Goal: Book appointment/travel/reservation

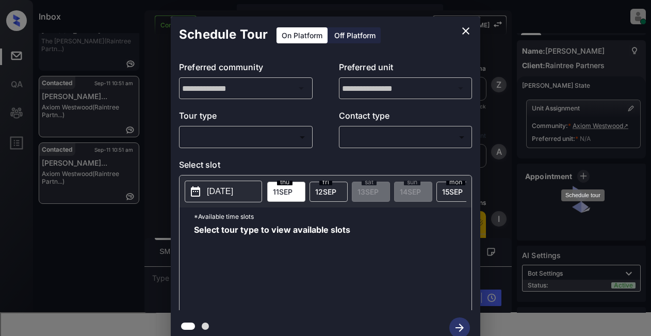
scroll to position [722, 0]
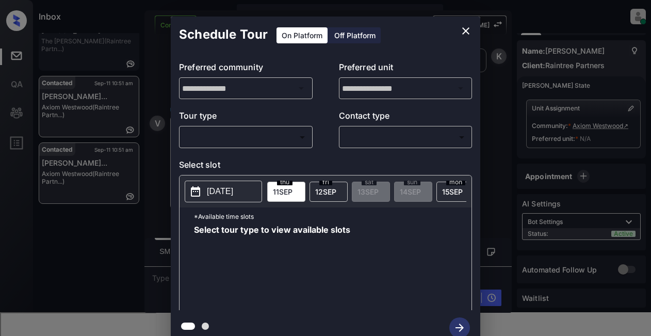
click at [250, 137] on body "**********" at bounding box center [325, 168] width 651 height 336
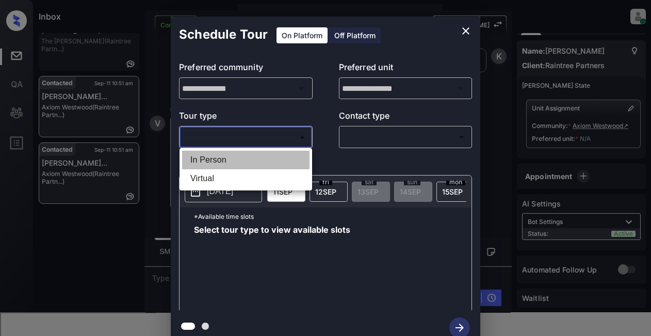
click at [227, 158] on li "In Person" at bounding box center [245, 160] width 127 height 19
type input "********"
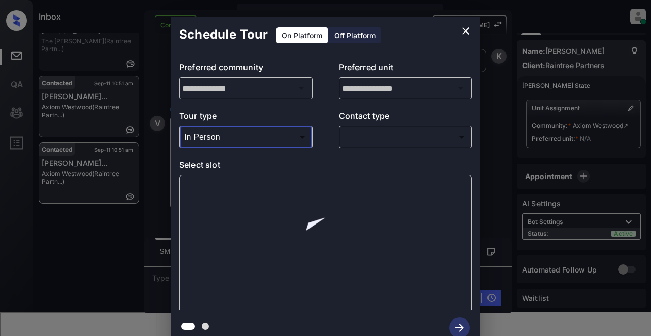
click at [369, 138] on body "**********" at bounding box center [325, 168] width 651 height 336
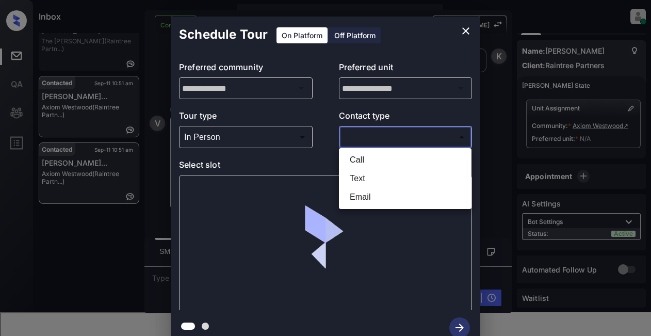
click at [363, 195] on li "Email" at bounding box center [404, 197] width 127 height 19
type input "*****"
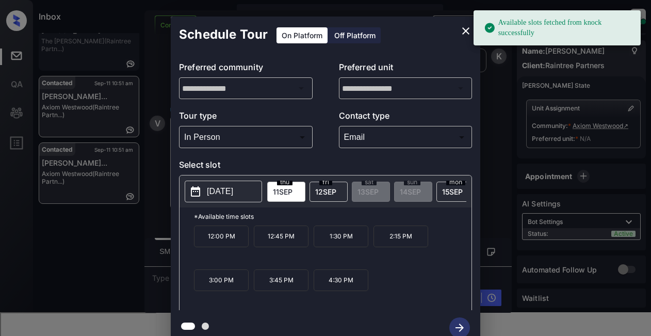
click at [220, 192] on p "[DATE]" at bounding box center [220, 191] width 26 height 12
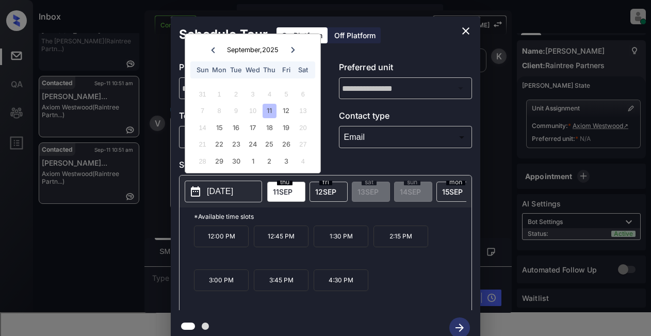
click at [427, 26] on div "Schedule Tour On Platform Off Platform" at bounding box center [325, 34] width 309 height 36
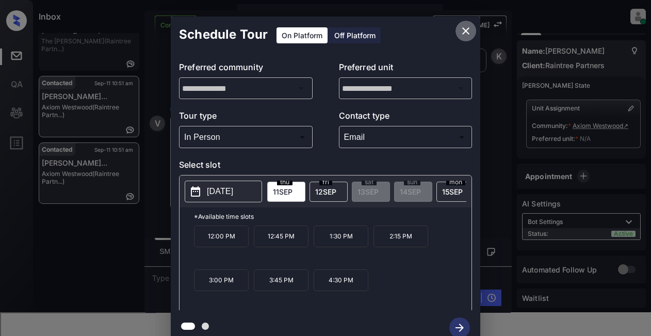
click at [464, 29] on icon "close" at bounding box center [465, 31] width 12 height 12
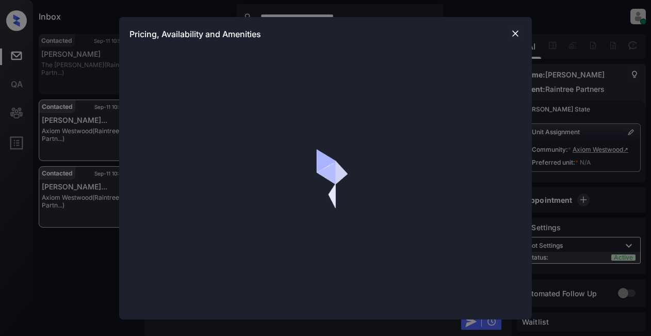
scroll to position [722, 0]
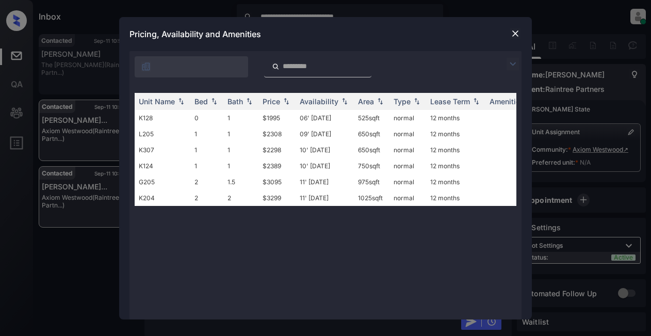
click at [514, 32] on img at bounding box center [515, 33] width 10 height 10
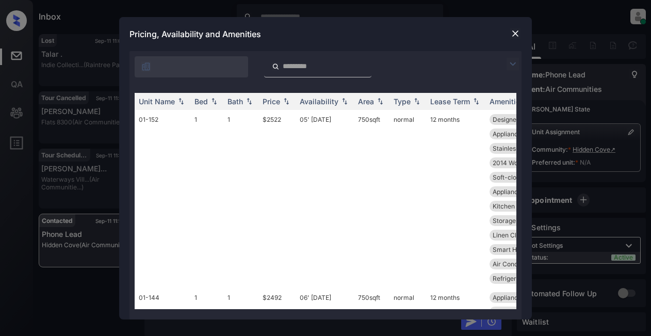
click at [516, 34] on img at bounding box center [515, 33] width 10 height 10
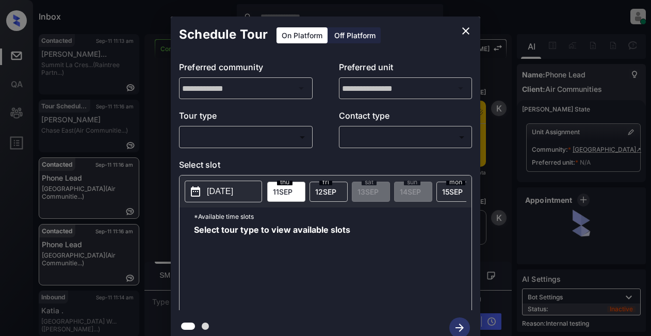
scroll to position [1660, 0]
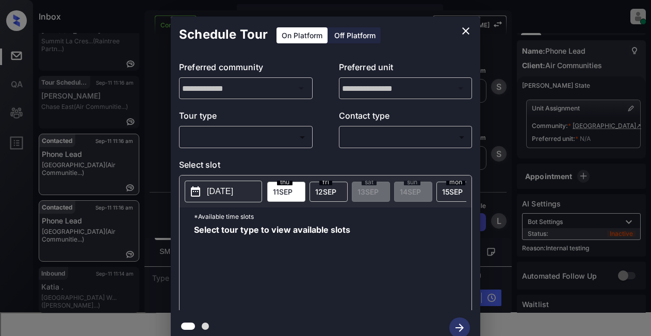
click at [255, 143] on body "Inbox Lyzzelle M. Ceralde Online Set yourself offline Set yourself on break Pro…" at bounding box center [325, 168] width 651 height 336
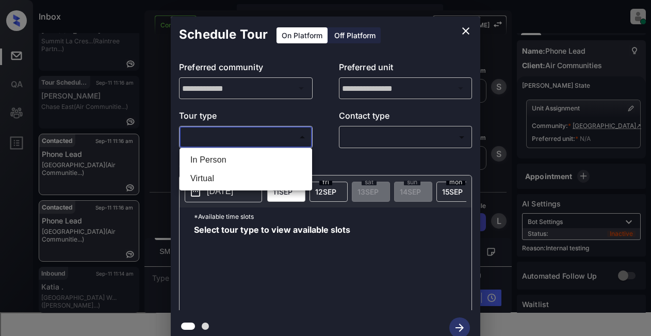
drag, startPoint x: 235, startPoint y: 160, endPoint x: 259, endPoint y: 153, distance: 25.4
click at [237, 161] on li "In Person" at bounding box center [245, 160] width 127 height 19
type input "********"
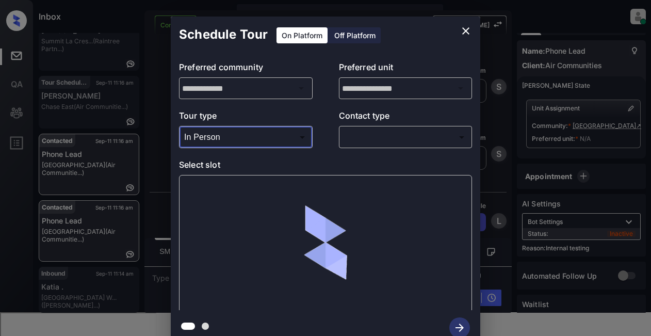
drag, startPoint x: 374, startPoint y: 128, endPoint x: 385, endPoint y: 130, distance: 11.0
click at [377, 132] on div "​ ​" at bounding box center [406, 137] width 134 height 22
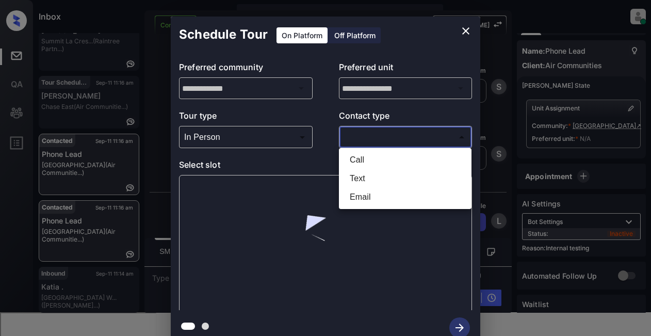
click at [390, 139] on body "Inbox Lyzzelle M. Ceralde Online Set yourself offline Set yourself on break Pro…" at bounding box center [325, 168] width 651 height 336
click at [359, 177] on li "Text" at bounding box center [404, 178] width 127 height 19
type input "****"
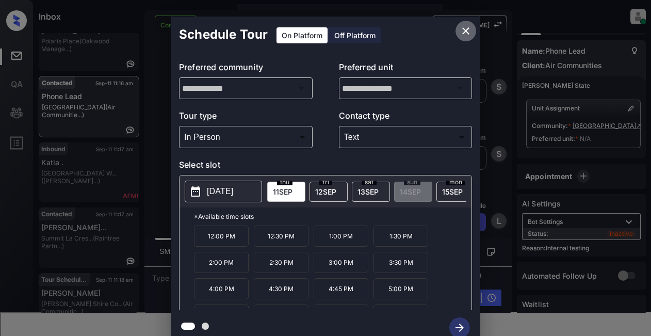
click at [471, 32] on icon "close" at bounding box center [465, 31] width 12 height 12
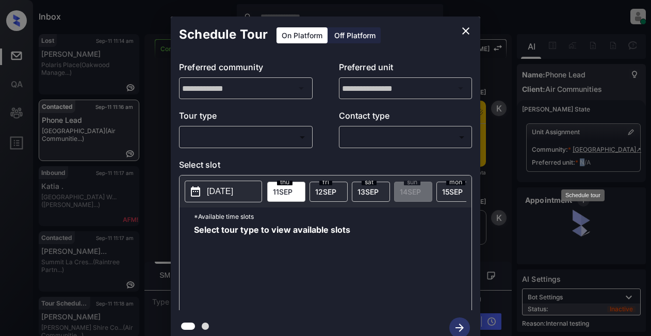
scroll to position [1660, 0]
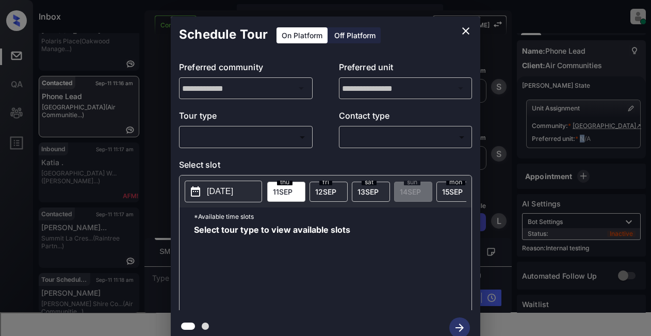
click at [279, 138] on body "Inbox Lyzzelle [PERSON_NAME] Online Set yourself offline Set yourself on break …" at bounding box center [325, 168] width 651 height 336
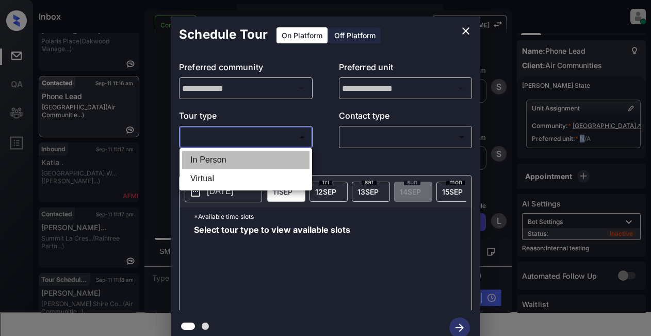
drag, startPoint x: 218, startPoint y: 160, endPoint x: 227, endPoint y: 158, distance: 9.5
click at [220, 160] on li "In Person" at bounding box center [245, 160] width 127 height 19
type input "********"
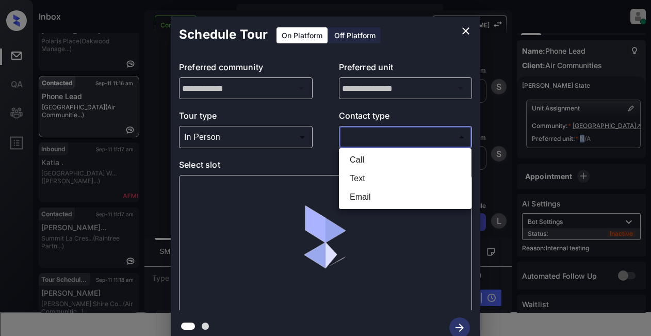
drag, startPoint x: 357, startPoint y: 136, endPoint x: 366, endPoint y: 138, distance: 9.4
click at [363, 140] on body "Inbox Lyzzelle M. Ceralde Online Set yourself offline Set yourself on break Pro…" at bounding box center [325, 168] width 651 height 336
click at [358, 180] on li "Text" at bounding box center [404, 178] width 127 height 19
type input "****"
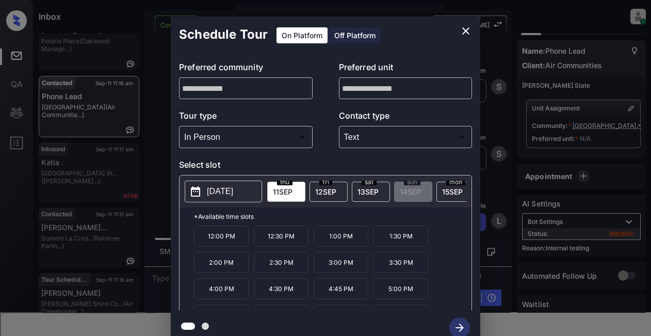
click at [228, 240] on p "12:00 PM" at bounding box center [221, 235] width 55 height 21
click at [469, 29] on icon "close" at bounding box center [465, 31] width 12 height 12
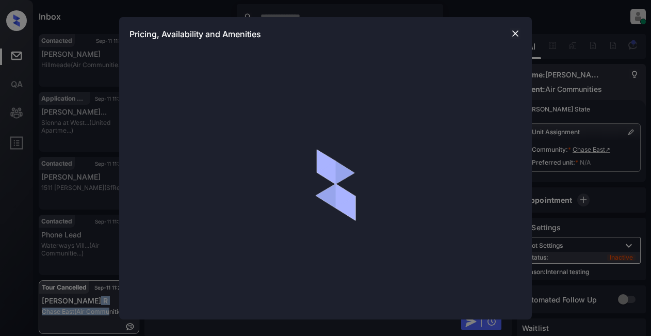
scroll to position [6521, 0]
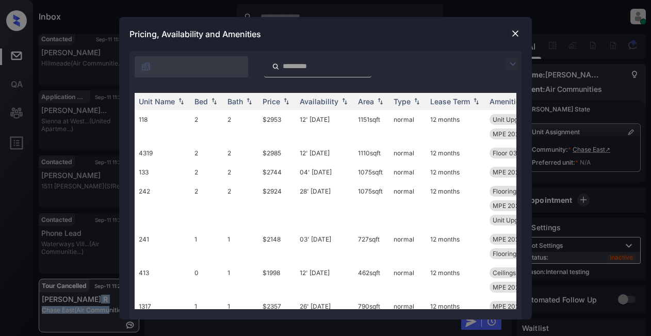
click at [517, 65] on img at bounding box center [512, 64] width 12 height 12
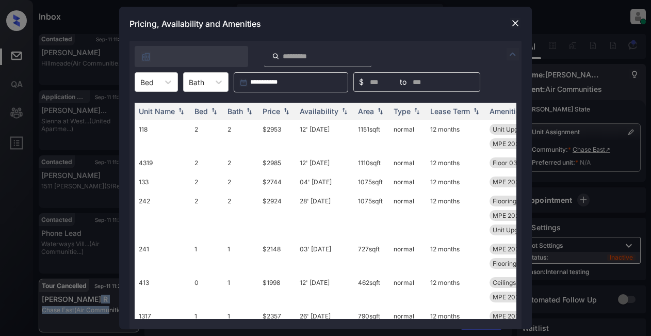
click at [514, 63] on div at bounding box center [325, 54] width 392 height 26
click at [165, 82] on icon at bounding box center [168, 82] width 10 height 10
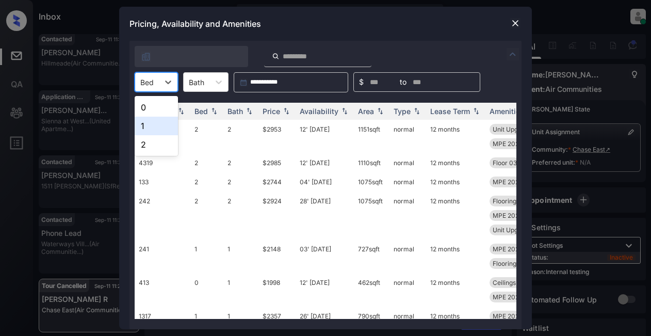
drag, startPoint x: 146, startPoint y: 126, endPoint x: 188, endPoint y: 92, distance: 53.5
click at [147, 126] on div "1" at bounding box center [156, 125] width 43 height 19
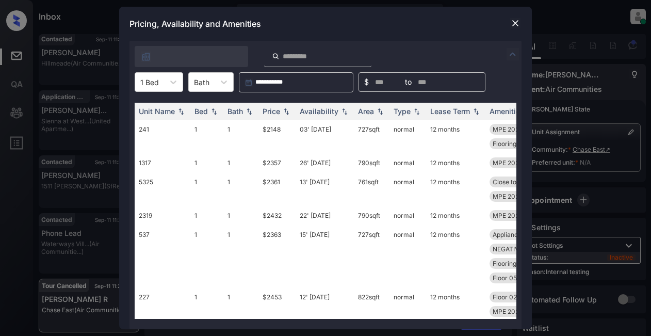
drag, startPoint x: 284, startPoint y: 111, endPoint x: 286, endPoint y: 102, distance: 9.6
click at [284, 109] on img at bounding box center [286, 111] width 10 height 7
click at [283, 109] on img at bounding box center [286, 111] width 10 height 7
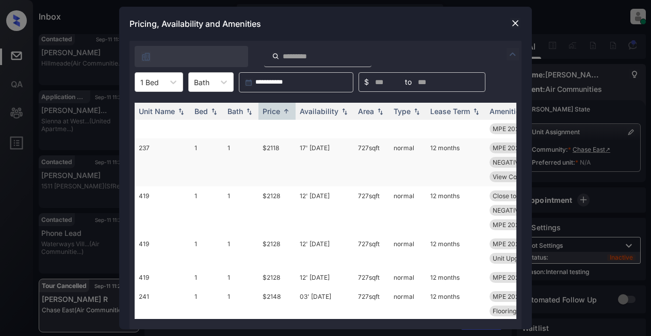
scroll to position [0, 0]
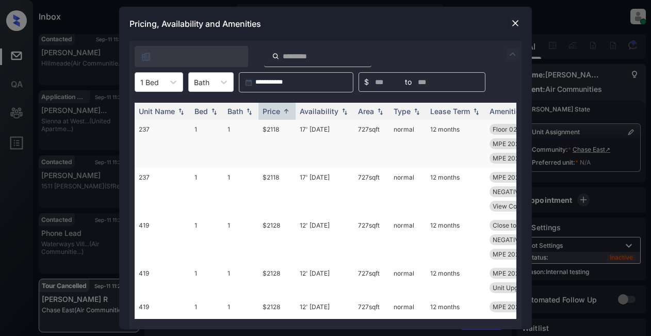
click at [275, 129] on td "$2118" at bounding box center [276, 144] width 37 height 48
drag, startPoint x: 275, startPoint y: 129, endPoint x: 295, endPoint y: 127, distance: 20.3
click at [276, 129] on td "$2118" at bounding box center [276, 144] width 37 height 48
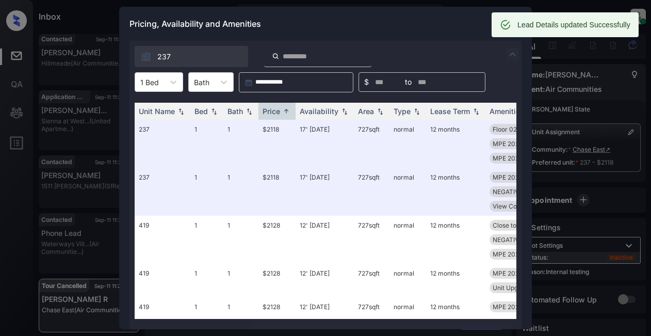
click at [433, 22] on div "Pricing, Availability and Amenities" at bounding box center [325, 24] width 412 height 34
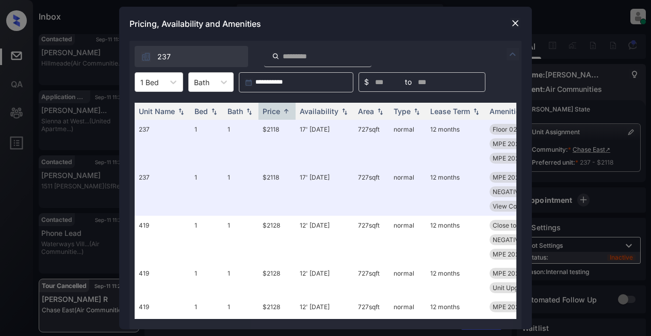
click at [513, 25] on img at bounding box center [515, 23] width 10 height 10
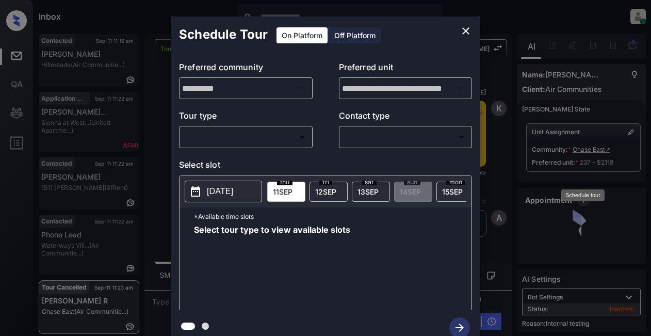
scroll to position [7515, 0]
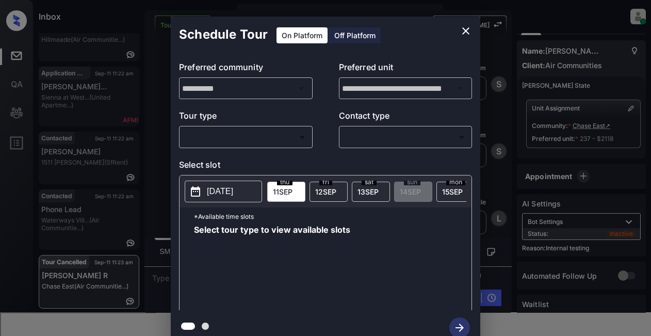
click at [260, 137] on body "Inbox Lyzzelle M. Ceralde Online Set yourself offline Set yourself on break Pro…" at bounding box center [325, 168] width 651 height 336
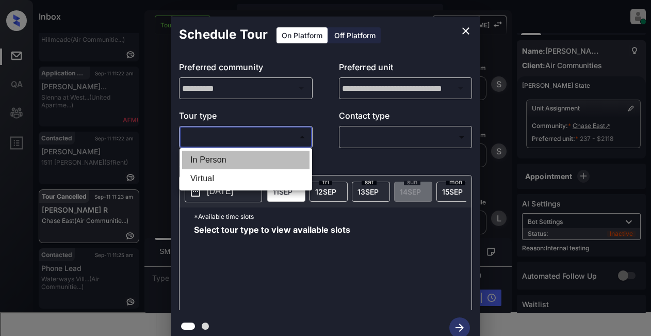
drag, startPoint x: 221, startPoint y: 161, endPoint x: 333, endPoint y: 147, distance: 112.8
click at [222, 161] on li "In Person" at bounding box center [245, 160] width 127 height 19
type input "********"
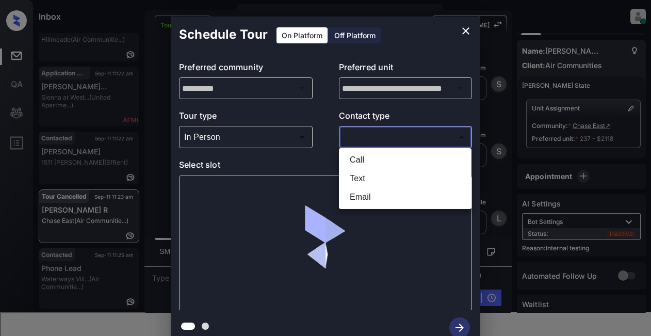
drag, startPoint x: 365, startPoint y: 141, endPoint x: 382, endPoint y: 136, distance: 18.3
click at [368, 141] on body "Inbox Lyzzelle M. Ceralde Online Set yourself offline Set yourself on break Pro…" at bounding box center [325, 168] width 651 height 336
click at [358, 180] on li "Text" at bounding box center [404, 178] width 127 height 19
type input "****"
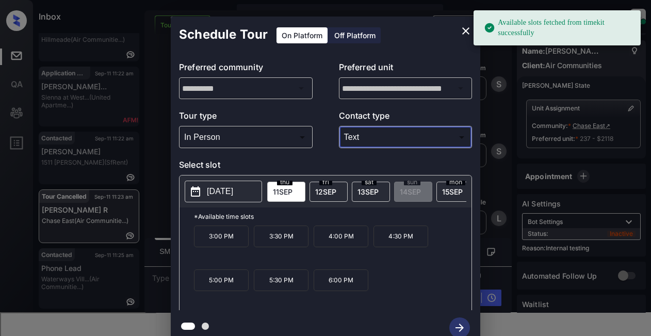
click at [398, 241] on p "4:30 PM" at bounding box center [400, 236] width 55 height 22
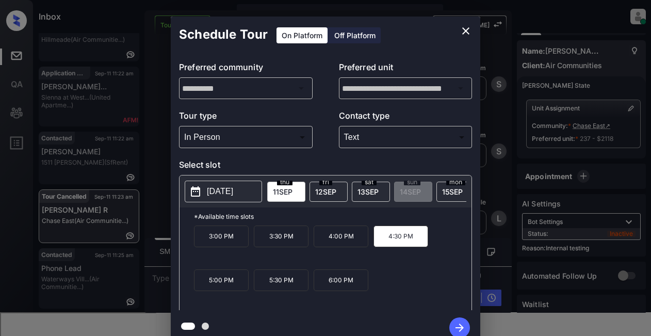
click at [456, 325] on icon "button" at bounding box center [459, 327] width 21 height 21
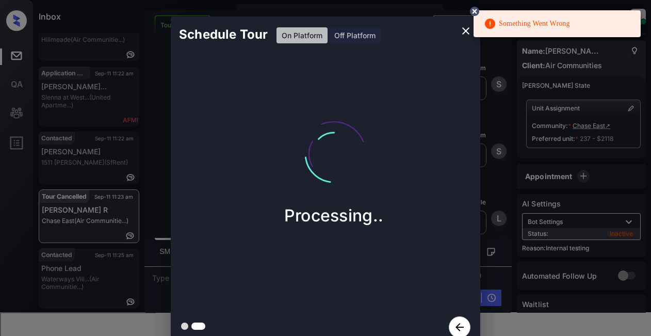
click at [474, 11] on icon at bounding box center [474, 11] width 12 height 12
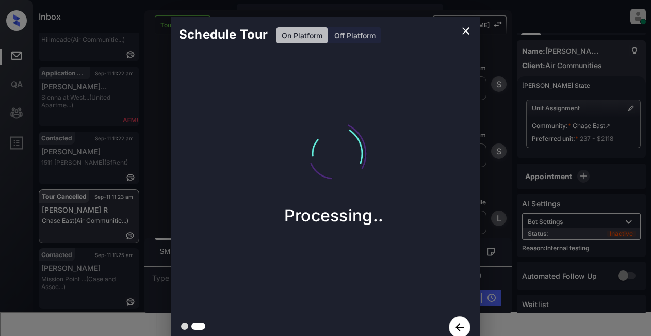
click at [446, 108] on div "Processing.." at bounding box center [333, 163] width 309 height 123
click at [463, 31] on icon "close" at bounding box center [465, 31] width 12 height 12
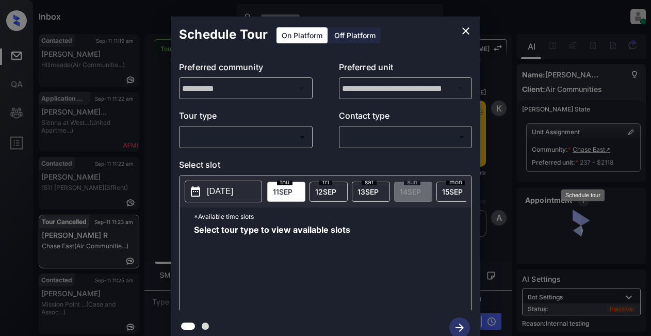
scroll to position [7464, 0]
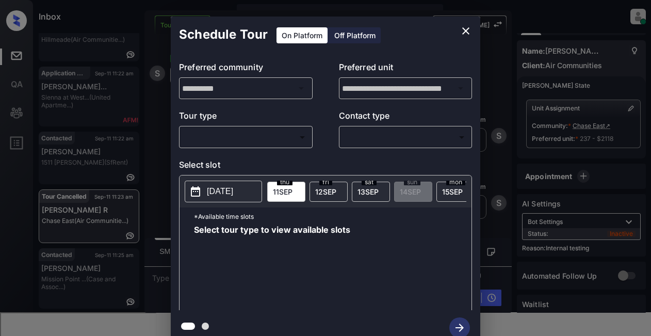
click at [282, 141] on body "Inbox Lyzzelle M. Ceralde Online Set yourself offline Set yourself on break Pro…" at bounding box center [325, 168] width 651 height 336
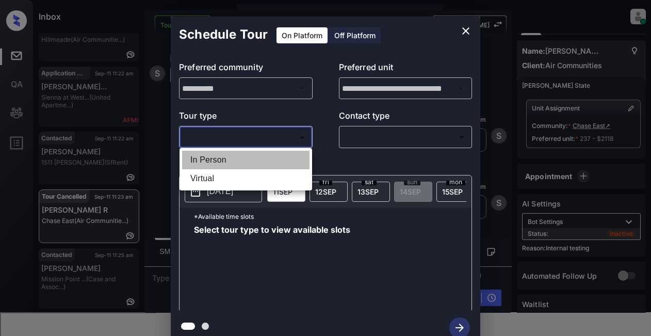
drag, startPoint x: 236, startPoint y: 162, endPoint x: 237, endPoint y: 153, distance: 9.4
click at [236, 161] on li "In Person" at bounding box center [245, 160] width 127 height 19
type input "********"
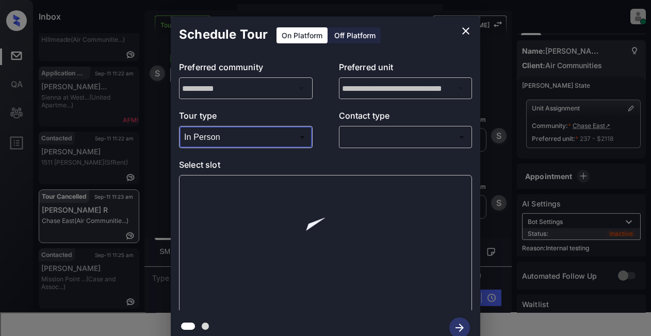
click at [393, 141] on body "Inbox Lyzzelle M. Ceralde Online Set yourself offline Set yourself on break Pro…" at bounding box center [325, 168] width 651 height 336
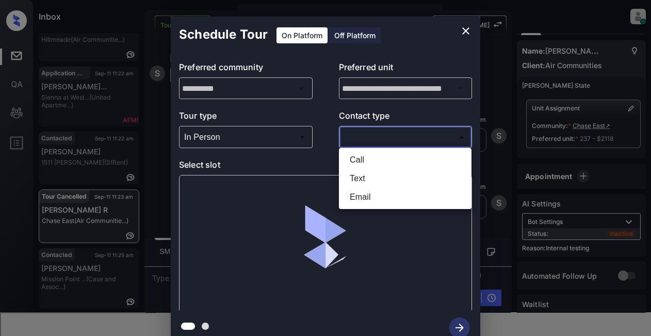
click at [369, 181] on li "Text" at bounding box center [404, 178] width 127 height 19
type input "****"
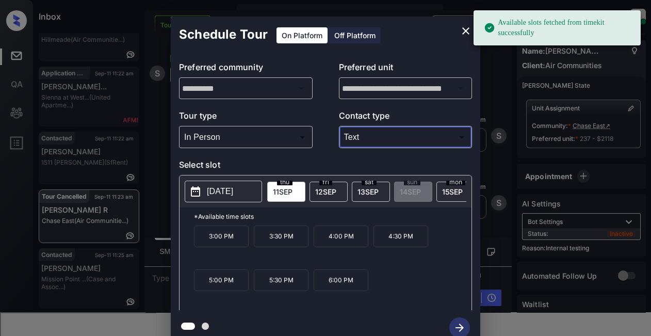
click at [401, 246] on p "4:30 PM" at bounding box center [400, 236] width 55 height 22
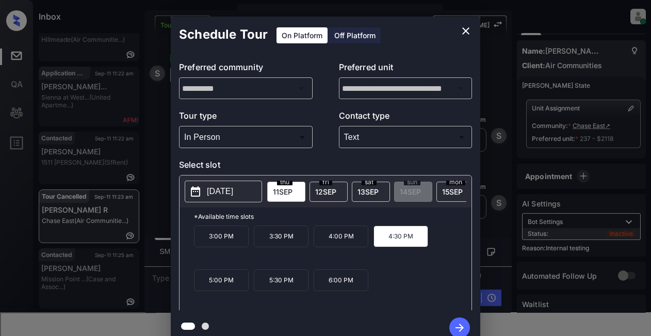
click at [461, 331] on icon "button" at bounding box center [459, 327] width 21 height 21
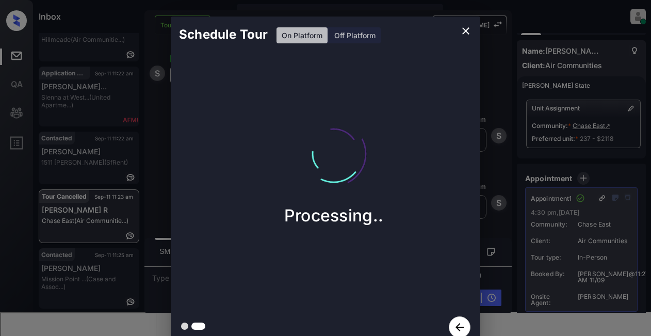
click at [403, 26] on div "Schedule Tour On Platform Off Platform" at bounding box center [325, 34] width 309 height 36
click at [463, 29] on icon "close" at bounding box center [465, 30] width 7 height 7
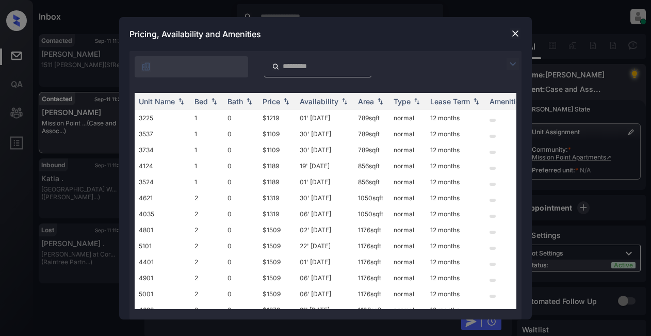
scroll to position [1091, 0]
click at [517, 64] on img at bounding box center [512, 64] width 12 height 12
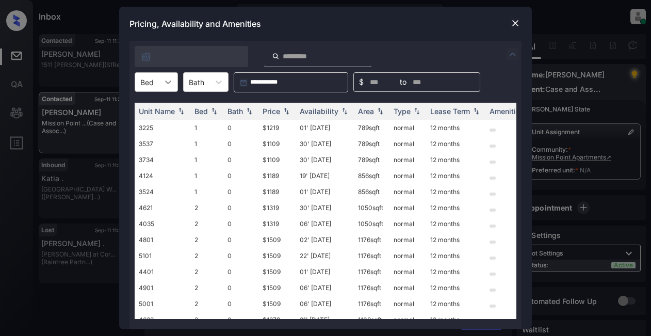
click at [169, 84] on icon at bounding box center [168, 82] width 10 height 10
drag, startPoint x: 149, startPoint y: 130, endPoint x: 174, endPoint y: 124, distance: 25.5
click at [149, 133] on div "2" at bounding box center [156, 125] width 43 height 19
click at [276, 113] on div "Price" at bounding box center [271, 111] width 18 height 9
click at [277, 113] on div "Price" at bounding box center [271, 111] width 18 height 9
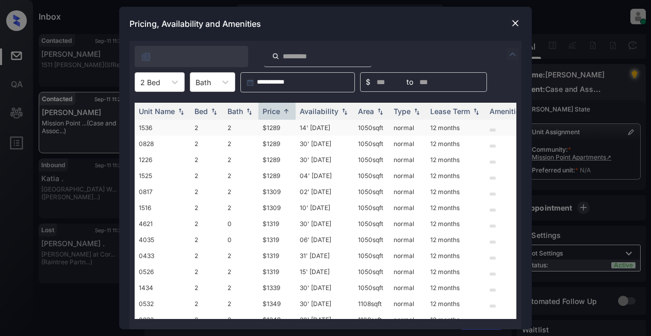
click at [275, 129] on td "$1289" at bounding box center [276, 128] width 37 height 16
drag, startPoint x: 274, startPoint y: 127, endPoint x: 281, endPoint y: 122, distance: 9.2
click at [275, 128] on td "$1289" at bounding box center [276, 128] width 37 height 16
click at [276, 126] on td "$1289" at bounding box center [276, 128] width 37 height 16
click at [276, 127] on td "$1289" at bounding box center [276, 128] width 37 height 16
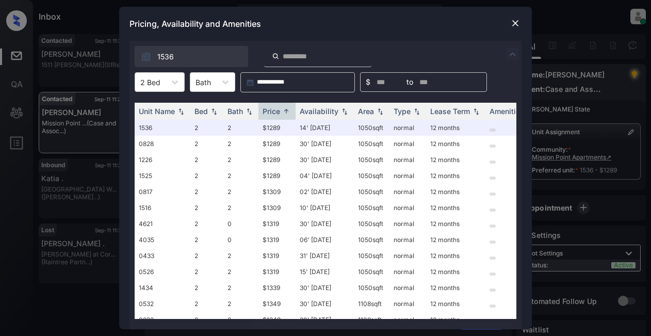
click at [472, 20] on div "Pricing, Availability and Amenities" at bounding box center [325, 24] width 412 height 34
click at [514, 24] on img at bounding box center [515, 23] width 10 height 10
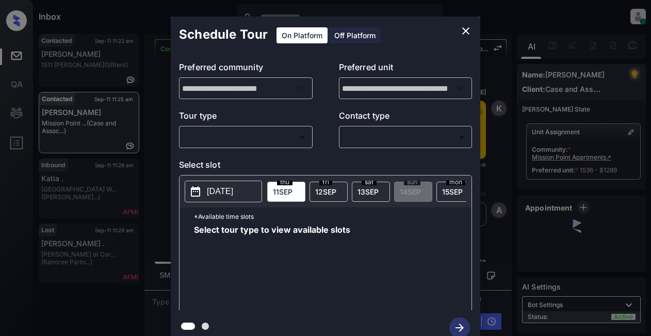
scroll to position [6931, 0]
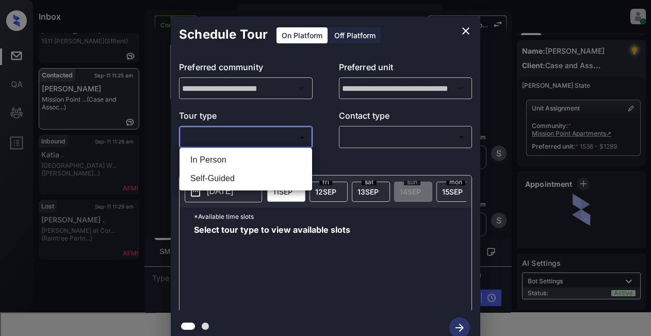
click at [228, 137] on body "Inbox Lyzzelle [PERSON_NAME] Online Set yourself offline Set yourself on break …" at bounding box center [325, 168] width 651 height 336
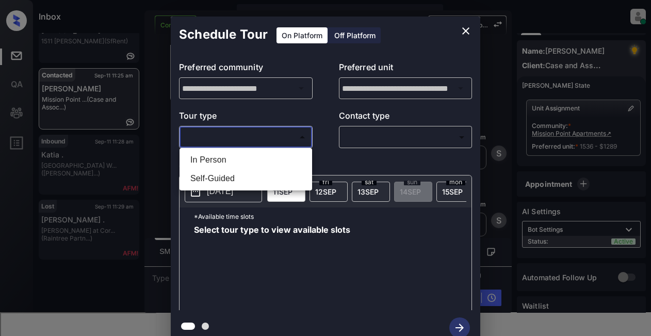
drag, startPoint x: 219, startPoint y: 158, endPoint x: 261, endPoint y: 148, distance: 43.9
click at [219, 158] on li "In Person" at bounding box center [245, 160] width 127 height 19
type input "********"
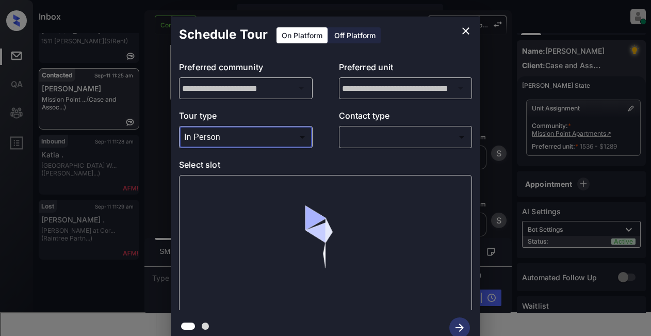
click at [356, 139] on body "Inbox Lyzzelle [PERSON_NAME] Online Set yourself offline Set yourself on break …" at bounding box center [325, 168] width 651 height 336
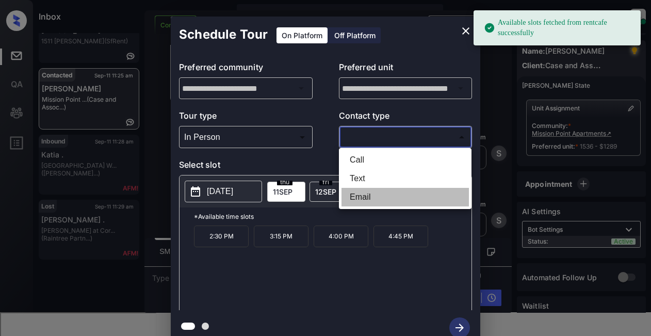
click at [360, 198] on li "Email" at bounding box center [404, 197] width 127 height 19
type input "*****"
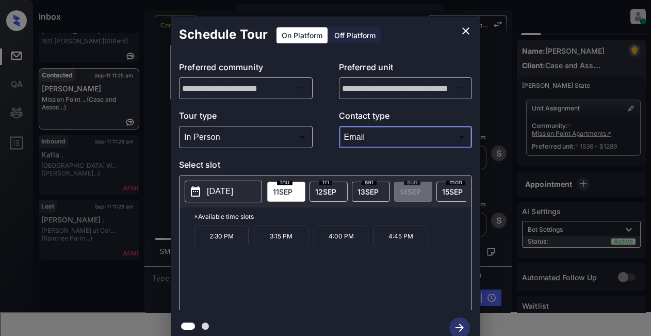
click at [214, 187] on p "[DATE]" at bounding box center [220, 191] width 26 height 12
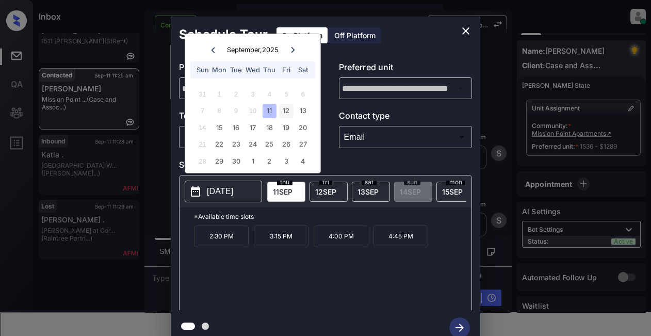
click at [287, 111] on div "12" at bounding box center [286, 111] width 14 height 14
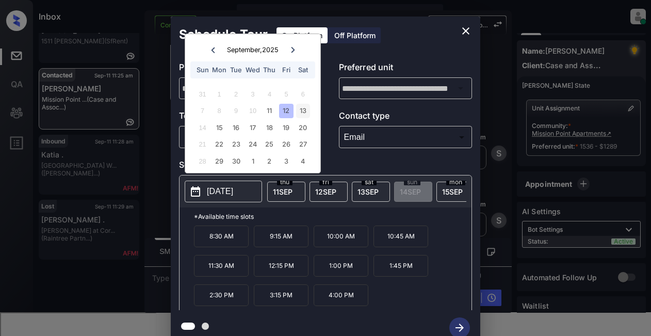
click at [302, 110] on div "13" at bounding box center [303, 111] width 14 height 14
click at [282, 110] on div "12" at bounding box center [286, 111] width 14 height 14
click at [305, 116] on div "13" at bounding box center [303, 111] width 14 height 14
click at [281, 114] on div "12" at bounding box center [286, 111] width 14 height 14
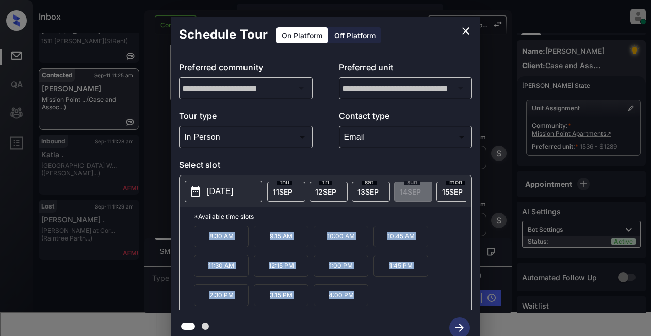
drag, startPoint x: 235, startPoint y: 246, endPoint x: 352, endPoint y: 304, distance: 130.9
click at [362, 312] on div "**********" at bounding box center [325, 180] width 309 height 328
copy div "8:30 AM 9:15 AM 10:00 AM 10:45 AM 11:30 AM 12:15 PM 1:00 PM 1:45 PM 2:30 PM 3:1…"
click at [464, 30] on icon "close" at bounding box center [465, 30] width 7 height 7
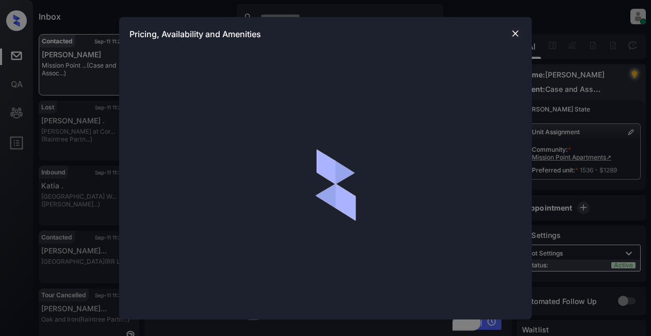
scroll to position [6880, 0]
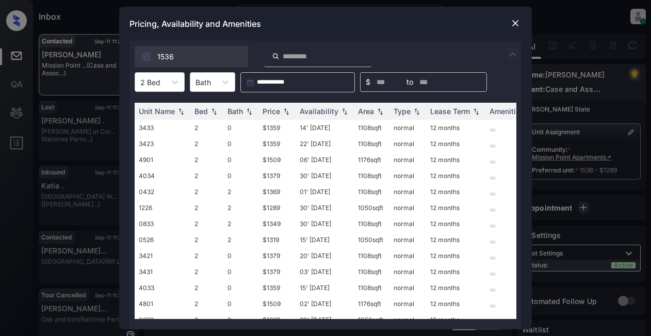
click at [513, 18] on div at bounding box center [515, 23] width 12 height 12
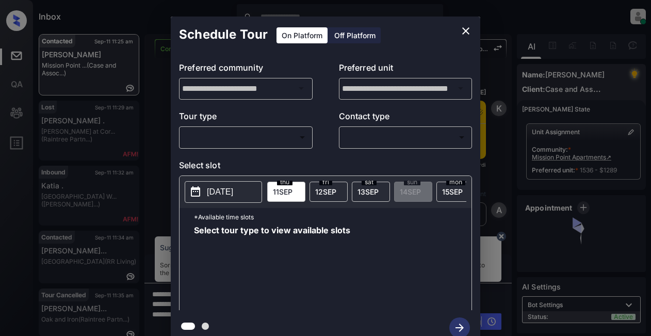
scroll to position [6880, 0]
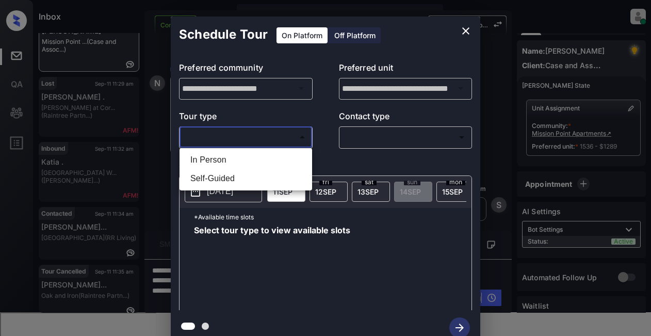
click at [225, 141] on body "Inbox Lyzzelle M. Ceralde Online Set yourself offline Set yourself on break Pro…" at bounding box center [325, 168] width 651 height 336
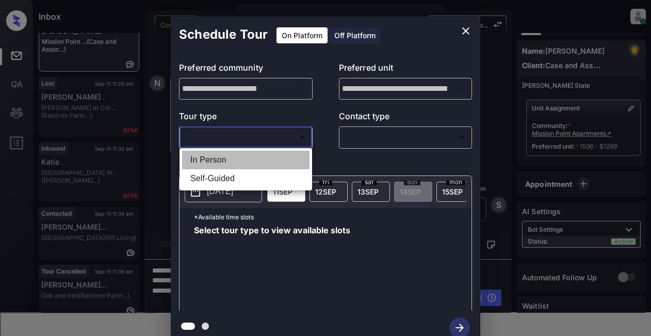
drag, startPoint x: 229, startPoint y: 166, endPoint x: 334, endPoint y: 154, distance: 105.9
click at [231, 163] on li "In Person" at bounding box center [245, 160] width 127 height 19
type input "********"
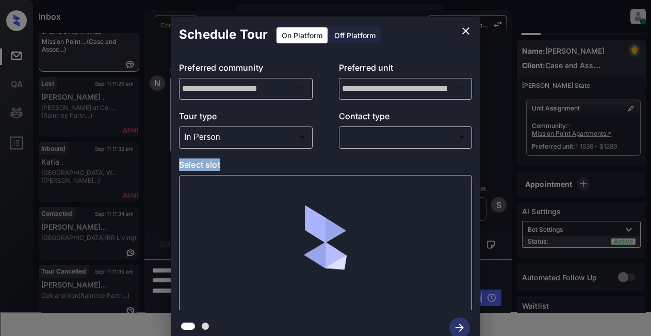
drag, startPoint x: 368, startPoint y: 147, endPoint x: 374, endPoint y: 145, distance: 6.7
click at [369, 150] on div "**********" at bounding box center [325, 181] width 309 height 257
click at [366, 146] on body "Inbox Lyzzelle M. Ceralde Online Set yourself offline Set yourself on break Pro…" at bounding box center [325, 168] width 651 height 336
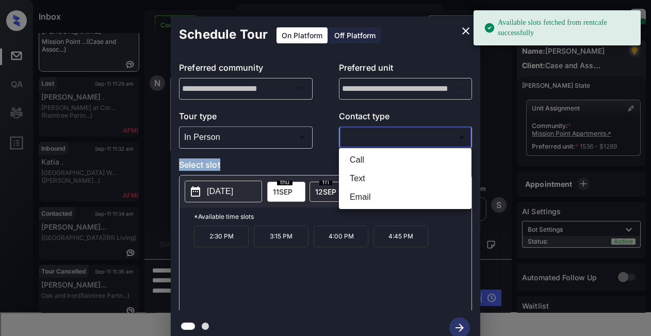
drag, startPoint x: 363, startPoint y: 177, endPoint x: 359, endPoint y: 168, distance: 9.7
click at [363, 176] on li "Text" at bounding box center [404, 178] width 127 height 19
type input "****"
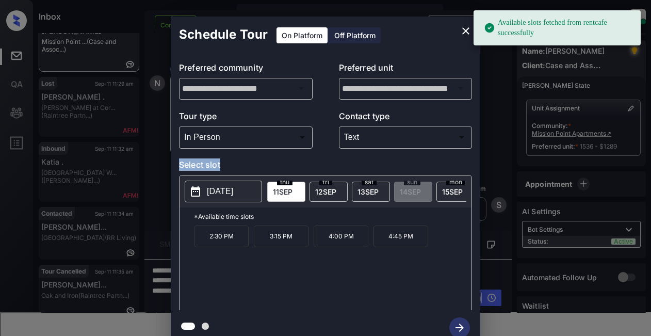
drag, startPoint x: 239, startPoint y: 193, endPoint x: 243, endPoint y: 187, distance: 7.6
click at [233, 192] on p "[DATE]" at bounding box center [220, 191] width 26 height 12
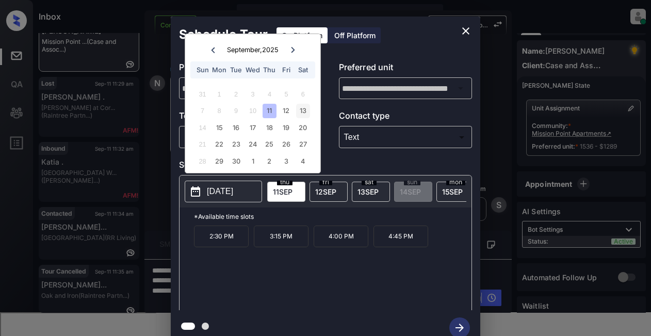
click at [303, 110] on div "13" at bounding box center [303, 111] width 14 height 14
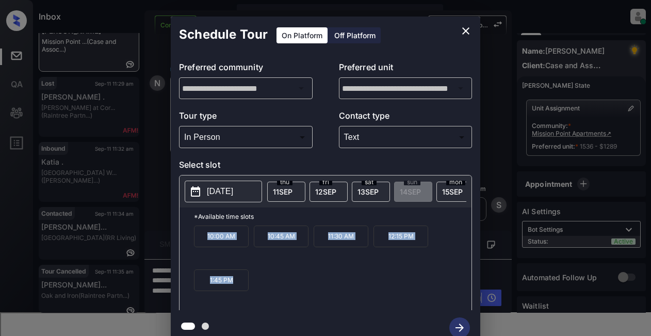
drag, startPoint x: 204, startPoint y: 238, endPoint x: 245, endPoint y: 293, distance: 68.6
click at [263, 299] on div "10:00 AM 10:45 AM 11:30 AM 12:15 PM 1:45 PM" at bounding box center [332, 266] width 277 height 82
copy div "10:00 AM 10:45 AM 11:30 AM 12:15 PM 1:45 PM"
click at [464, 34] on icon "close" at bounding box center [465, 31] width 12 height 12
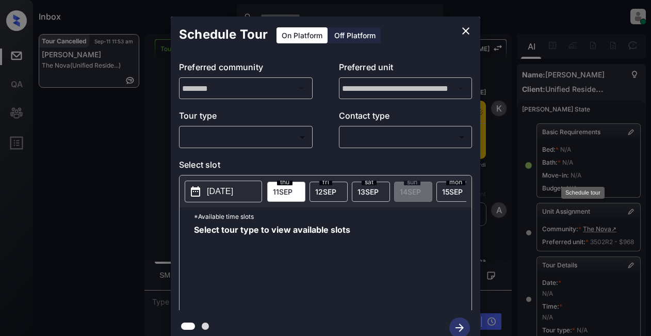
scroll to position [170, 0]
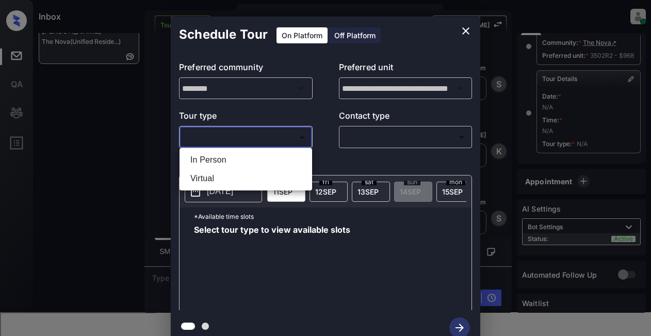
click at [266, 139] on body "Inbox Lyzzelle [PERSON_NAME] Online Set yourself offline Set yourself on break …" at bounding box center [325, 168] width 651 height 336
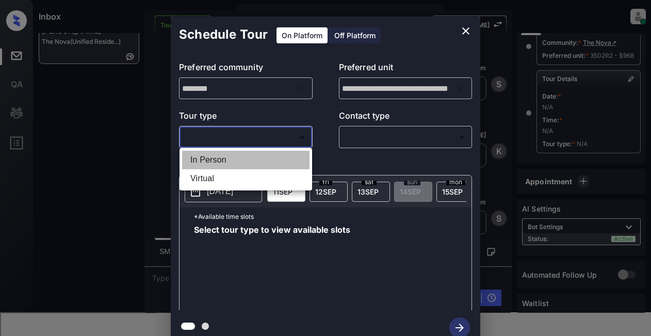
drag, startPoint x: 227, startPoint y: 159, endPoint x: 251, endPoint y: 152, distance: 25.1
click at [227, 158] on li "In Person" at bounding box center [245, 160] width 127 height 19
type input "********"
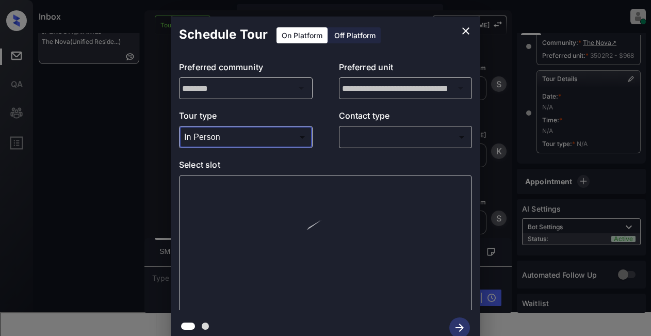
click at [385, 139] on body "Inbox Lyzzelle [PERSON_NAME] Online Set yourself offline Set yourself on break …" at bounding box center [325, 168] width 651 height 336
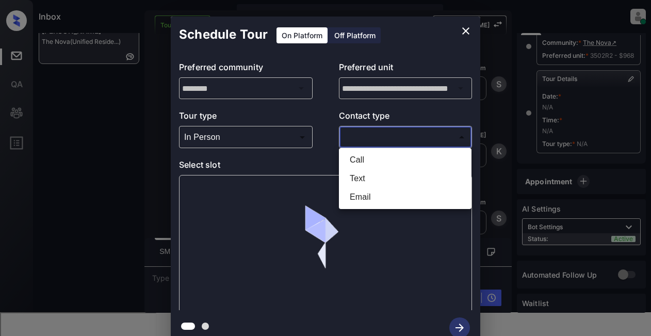
click at [359, 180] on li "Text" at bounding box center [404, 178] width 127 height 19
type input "****"
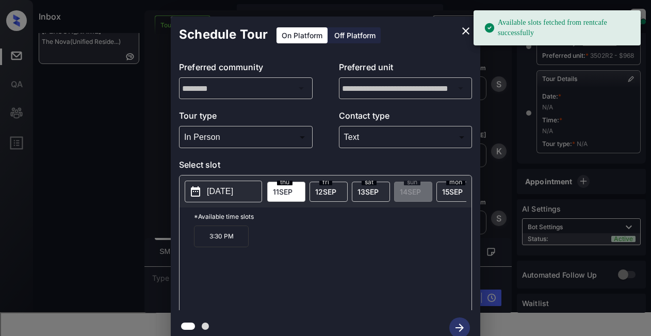
click at [322, 188] on span "[DATE]" at bounding box center [325, 191] width 21 height 9
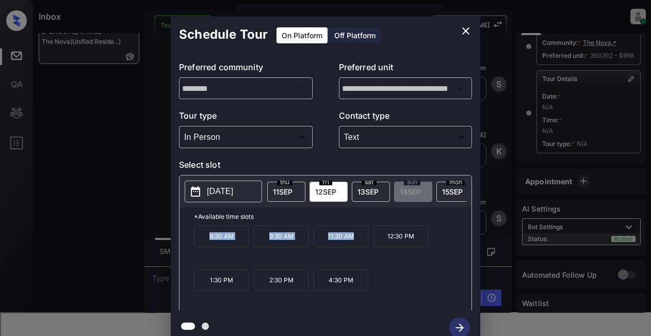
drag, startPoint x: 205, startPoint y: 241, endPoint x: 353, endPoint y: 246, distance: 148.0
click at [353, 246] on div "8:30 AM 9:30 AM 11:30 AM 12:30 PM 1:30 PM 2:30 PM 4:30 PM" at bounding box center [332, 266] width 277 height 82
copy div "8:30 AM 9:30 AM 11:30 AM"
click at [465, 27] on icon "close" at bounding box center [465, 31] width 12 height 12
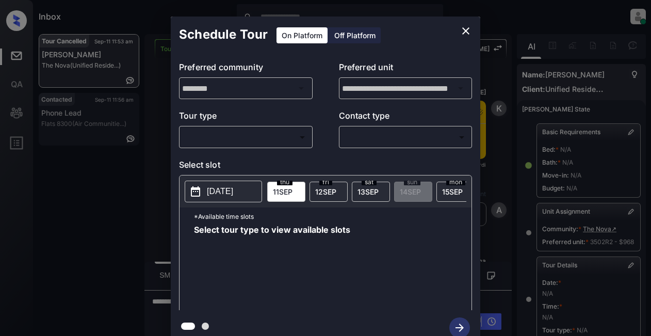
scroll to position [170, 0]
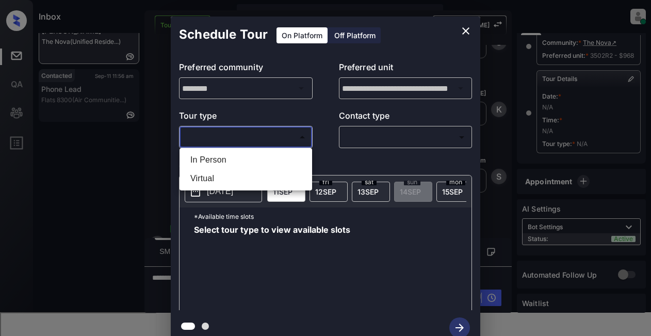
click at [208, 139] on body "Inbox Lyzzelle M. Ceralde Online Set yourself offline Set yourself on break Pro…" at bounding box center [325, 168] width 651 height 336
drag, startPoint x: 207, startPoint y: 161, endPoint x: 239, endPoint y: 154, distance: 32.7
click at [210, 161] on li "In Person" at bounding box center [245, 160] width 127 height 19
type input "********"
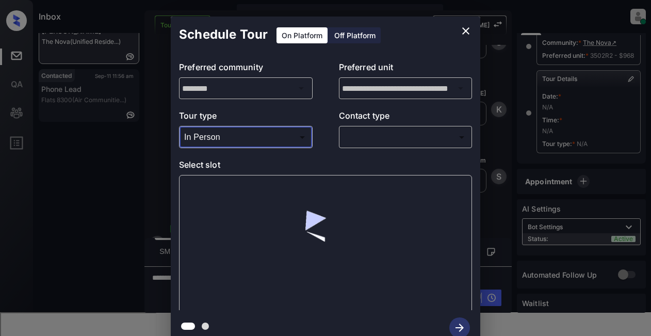
click at [361, 137] on body "Inbox Lyzzelle M. Ceralde Online Set yourself offline Set yourself on break Pro…" at bounding box center [325, 168] width 651 height 336
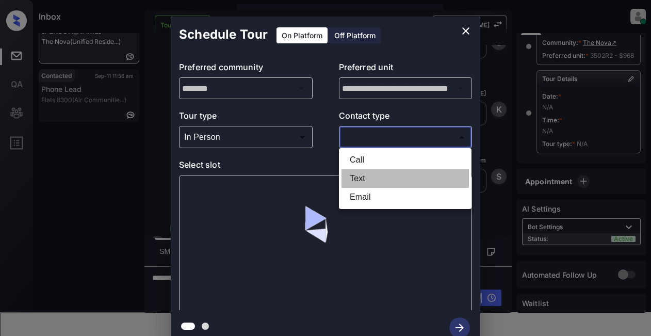
click at [353, 179] on li "Text" at bounding box center [404, 178] width 127 height 19
type input "****"
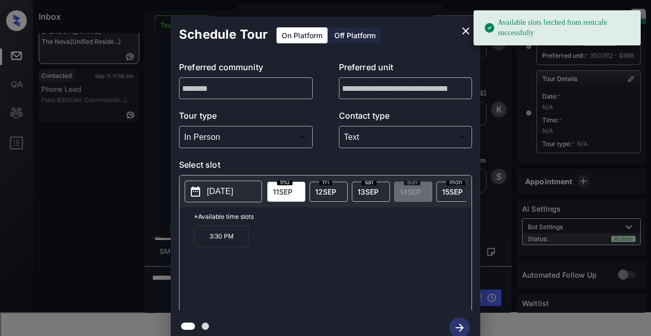
drag, startPoint x: 234, startPoint y: 193, endPoint x: 236, endPoint y: 187, distance: 7.2
click at [233, 192] on p "[DATE]" at bounding box center [220, 191] width 26 height 12
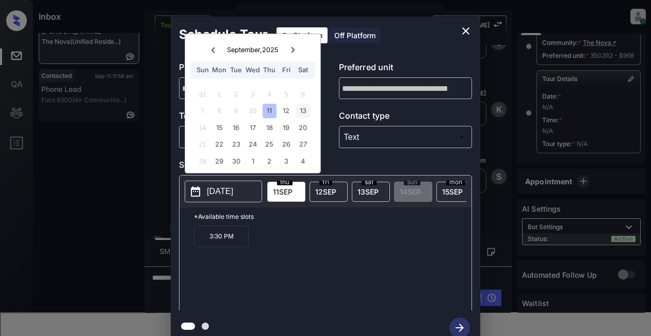
click at [305, 111] on div "13" at bounding box center [303, 111] width 14 height 14
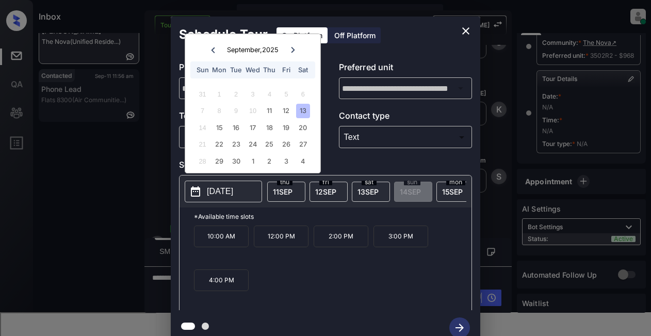
click at [469, 33] on icon "close" at bounding box center [465, 31] width 12 height 12
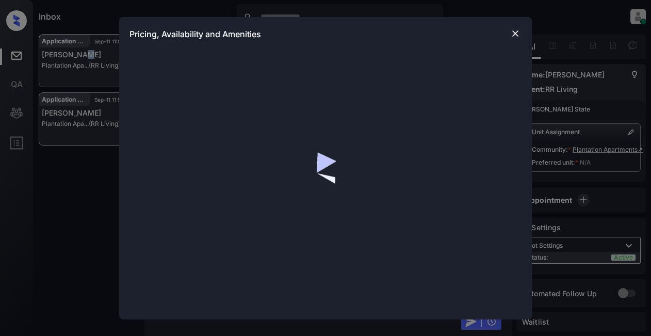
scroll to position [9, 0]
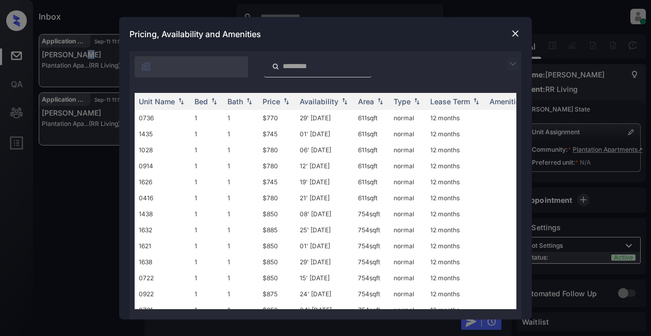
click at [513, 65] on img at bounding box center [512, 64] width 12 height 12
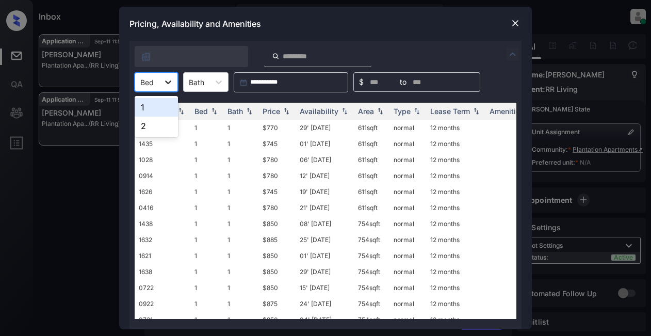
click at [171, 80] on icon at bounding box center [168, 82] width 10 height 10
click at [147, 128] on div "2" at bounding box center [156, 125] width 43 height 19
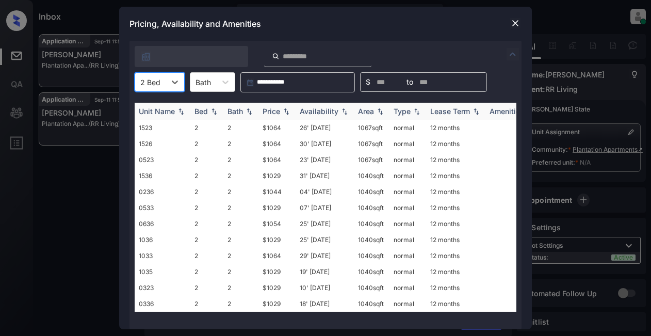
click at [274, 110] on div "Price" at bounding box center [271, 111] width 18 height 9
click at [273, 110] on div "Price" at bounding box center [271, 111] width 18 height 9
click at [268, 126] on td "$1029" at bounding box center [276, 128] width 37 height 16
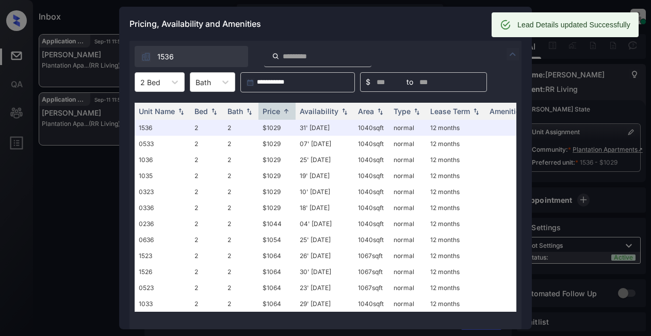
click at [460, 24] on div "Pricing, Availability and Amenities" at bounding box center [325, 24] width 412 height 34
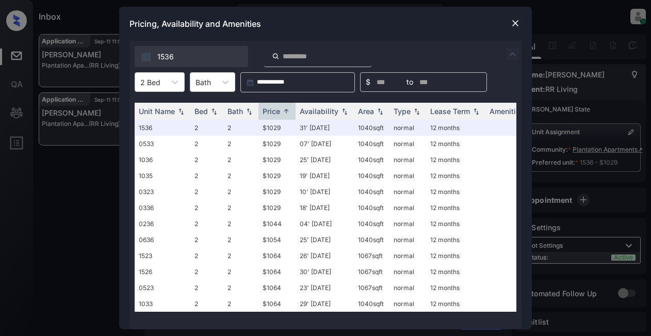
click at [511, 27] on img at bounding box center [515, 23] width 10 height 10
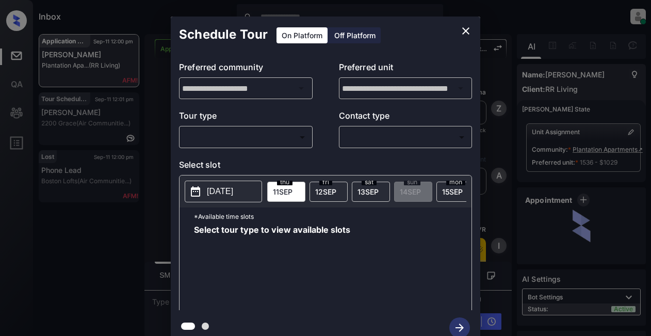
scroll to position [9, 0]
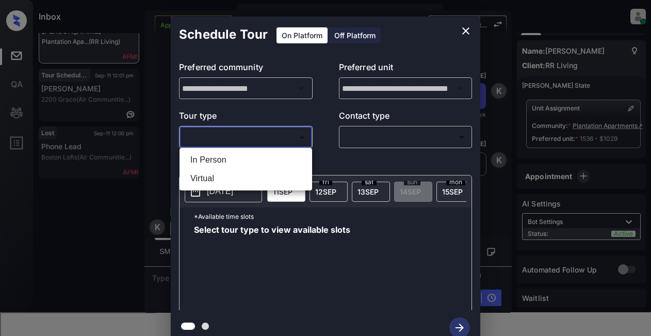
click at [239, 137] on body "Inbox Lyzzelle [PERSON_NAME] Online Set yourself offline Set yourself on break …" at bounding box center [325, 168] width 651 height 336
click at [227, 159] on li "In Person" at bounding box center [245, 160] width 127 height 19
type input "********"
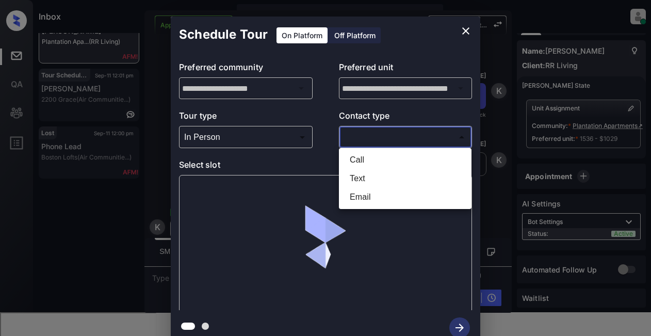
drag, startPoint x: 357, startPoint y: 131, endPoint x: 366, endPoint y: 132, distance: 9.4
click at [363, 133] on body "Inbox Lyzzelle [PERSON_NAME] Online Set yourself offline Set yourself on break …" at bounding box center [325, 168] width 651 height 336
click at [360, 181] on li "Text" at bounding box center [404, 178] width 127 height 19
type input "****"
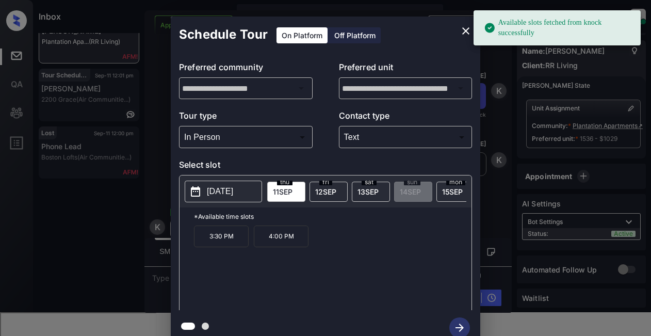
drag, startPoint x: 230, startPoint y: 189, endPoint x: 271, endPoint y: 182, distance: 40.7
click at [233, 188] on p "[DATE]" at bounding box center [220, 191] width 26 height 12
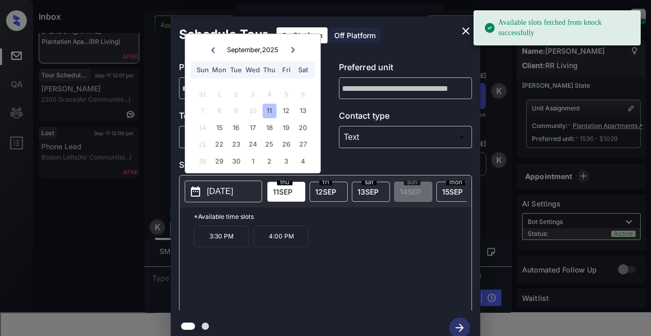
click at [292, 238] on p "4:00 PM" at bounding box center [281, 236] width 55 height 22
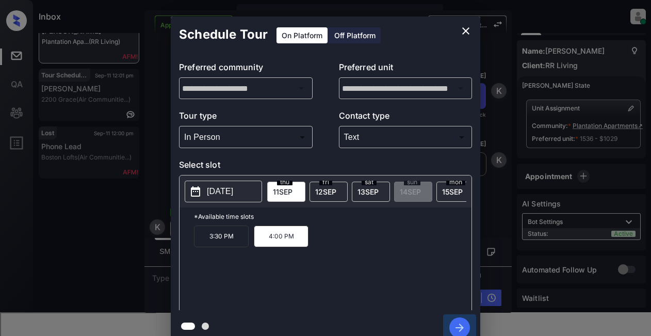
click at [464, 325] on icon "button" at bounding box center [459, 327] width 21 height 21
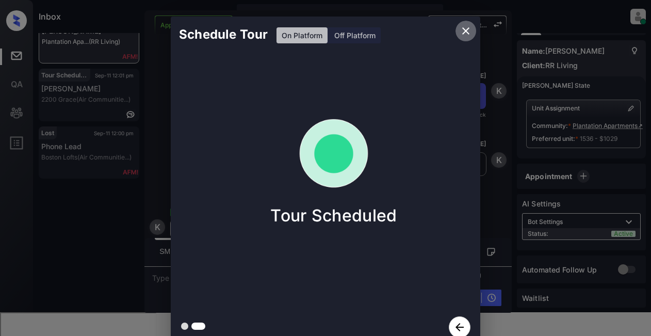
click at [463, 31] on icon "close" at bounding box center [465, 31] width 12 height 12
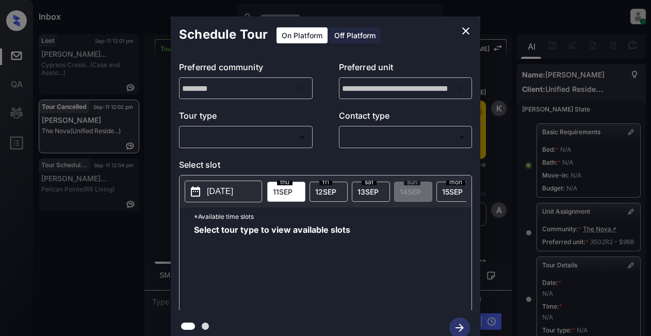
scroll to position [170, 0]
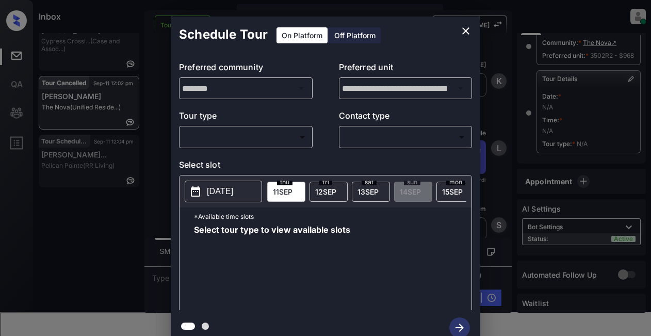
click at [254, 135] on body "Inbox Lyzzelle [PERSON_NAME] Online Set yourself offline Set yourself on break …" at bounding box center [325, 168] width 651 height 336
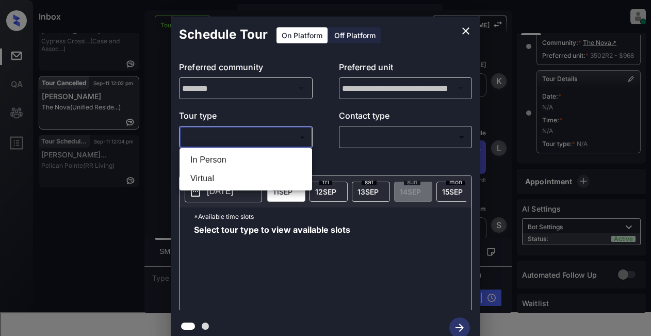
drag, startPoint x: 235, startPoint y: 158, endPoint x: 268, endPoint y: 153, distance: 33.3
click at [236, 158] on li "In Person" at bounding box center [245, 160] width 127 height 19
type input "********"
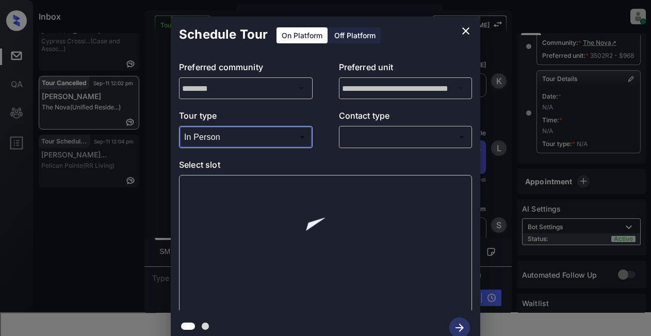
click at [374, 136] on body "Inbox Lyzzelle M. Ceralde Online Set yourself offline Set yourself on break Pro…" at bounding box center [325, 168] width 651 height 336
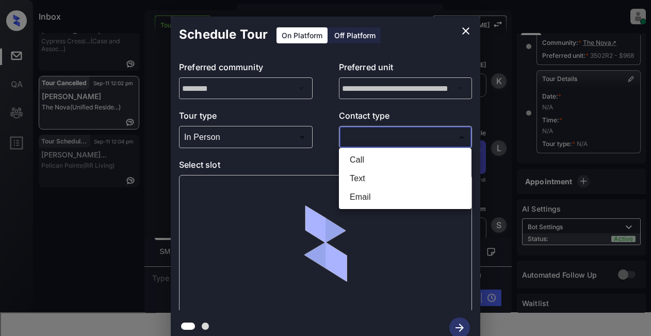
drag, startPoint x: 364, startPoint y: 181, endPoint x: 363, endPoint y: 174, distance: 7.8
click at [364, 177] on li "Text" at bounding box center [404, 178] width 127 height 19
type input "****"
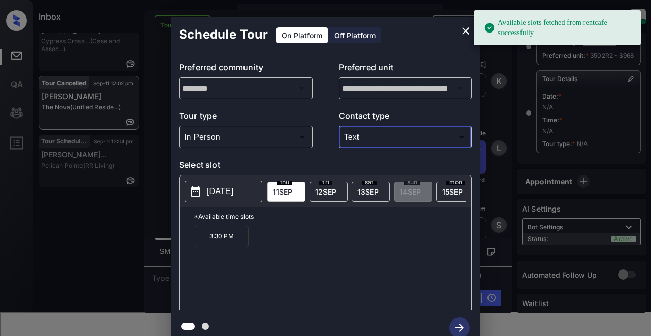
click at [233, 188] on p "2025-09-11" at bounding box center [220, 191] width 26 height 12
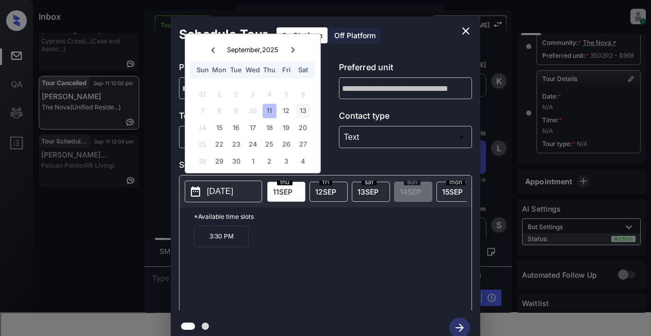
click at [303, 111] on div "13" at bounding box center [303, 111] width 14 height 14
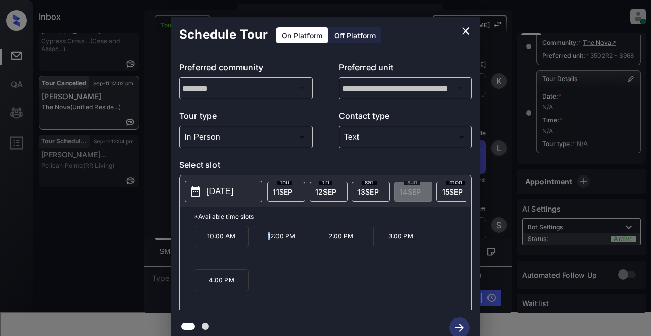
drag, startPoint x: 268, startPoint y: 240, endPoint x: 420, endPoint y: 298, distance: 162.6
click at [269, 241] on p "12:00 PM" at bounding box center [281, 236] width 55 height 22
click at [457, 322] on icon "button" at bounding box center [459, 327] width 21 height 21
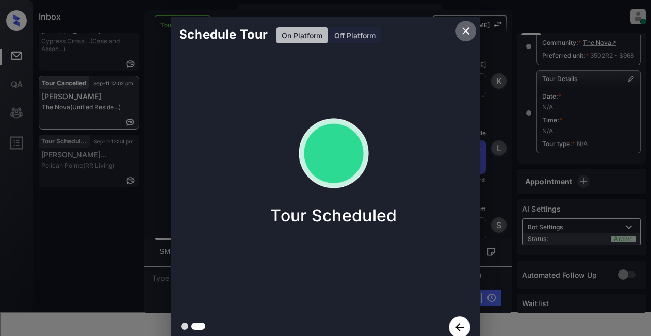
click at [465, 32] on icon "close" at bounding box center [465, 31] width 12 height 12
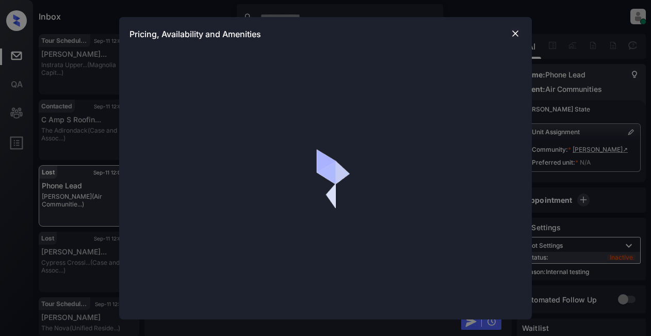
scroll to position [9, 0]
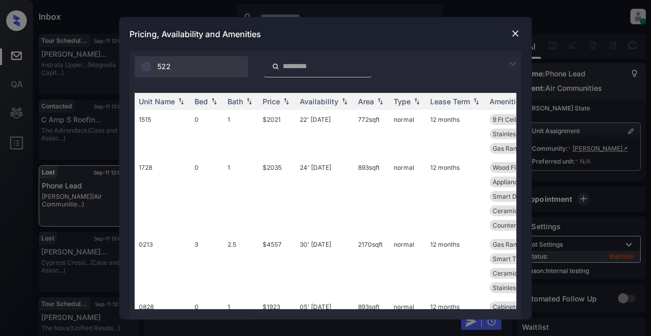
click at [514, 64] on img at bounding box center [512, 64] width 12 height 12
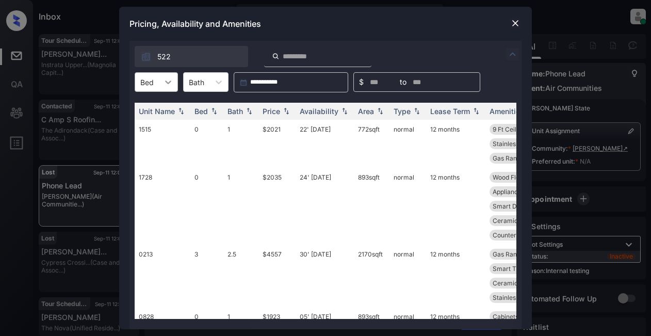
click at [165, 86] on icon at bounding box center [168, 82] width 10 height 10
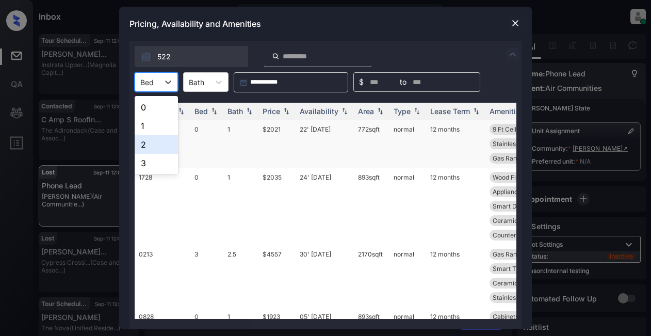
click at [147, 144] on div "2" at bounding box center [156, 144] width 43 height 19
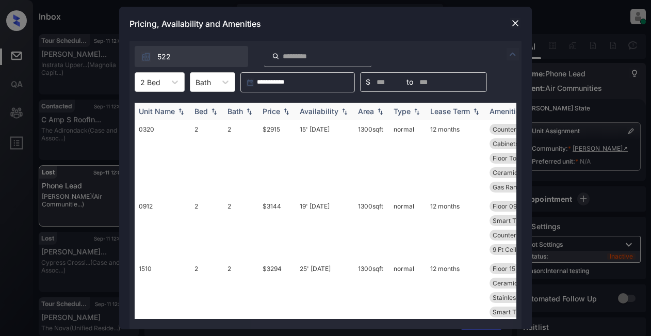
click at [235, 109] on div "Bath" at bounding box center [234, 111] width 15 height 9
click at [235, 111] on div "Bath" at bounding box center [234, 111] width 15 height 9
click at [270, 204] on td "$3144" at bounding box center [276, 227] width 37 height 62
click at [269, 202] on td "$3144" at bounding box center [276, 227] width 37 height 62
click at [270, 204] on td "$3144" at bounding box center [276, 227] width 37 height 62
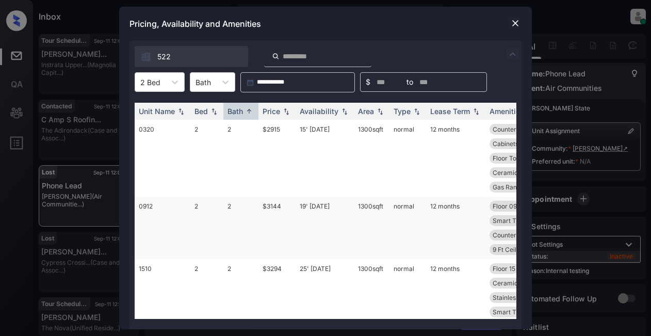
click at [270, 204] on td "$3144" at bounding box center [276, 227] width 37 height 62
click at [270, 131] on td "$2915" at bounding box center [276, 158] width 37 height 77
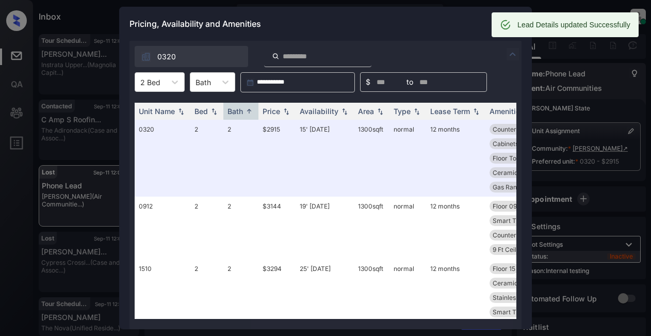
click at [427, 27] on div "Pricing, Availability and Amenities" at bounding box center [325, 24] width 412 height 34
click at [404, 16] on div "Pricing, Availability and Amenities" at bounding box center [325, 24] width 412 height 34
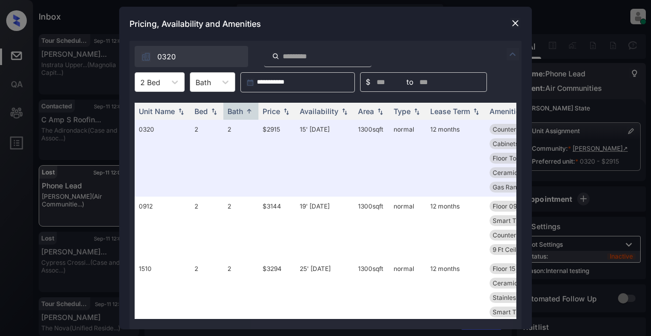
click at [512, 23] on img at bounding box center [515, 23] width 10 height 10
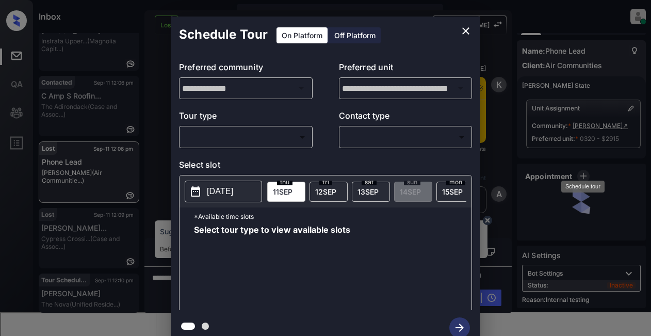
scroll to position [9, 0]
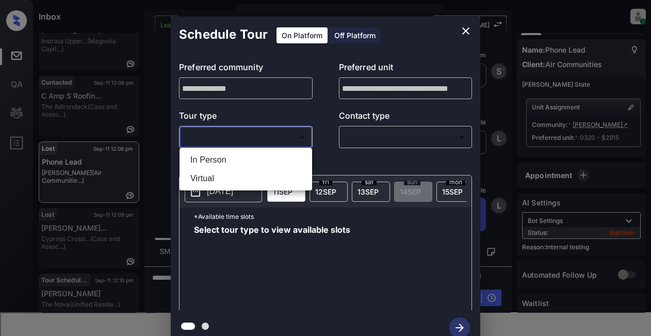
click at [202, 139] on body "Inbox Lyzzelle M. Ceralde Online Set yourself offline Set yourself on break Pro…" at bounding box center [325, 168] width 651 height 336
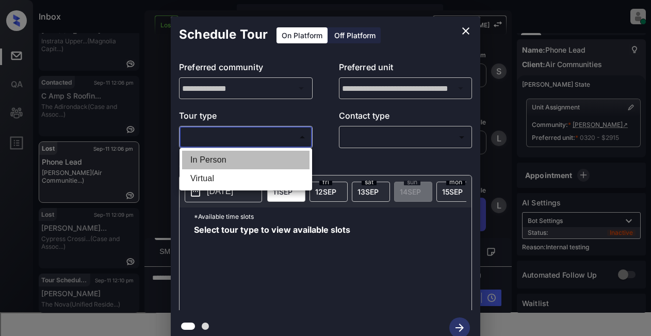
drag, startPoint x: 201, startPoint y: 162, endPoint x: 229, endPoint y: 155, distance: 28.6
click at [205, 163] on li "In Person" at bounding box center [245, 160] width 127 height 19
type input "********"
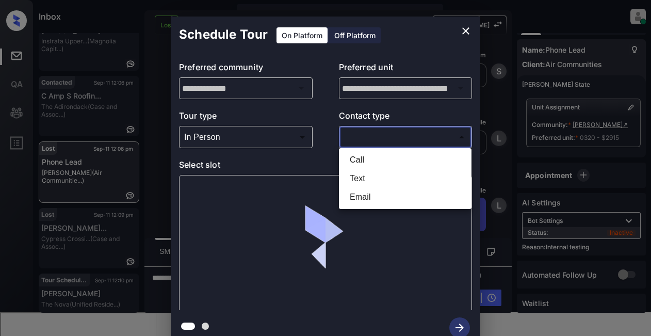
drag, startPoint x: 385, startPoint y: 133, endPoint x: 394, endPoint y: 133, distance: 8.8
click at [386, 135] on body "Inbox Lyzzelle M. Ceralde Online Set yourself offline Set yourself on break Pro…" at bounding box center [325, 168] width 651 height 336
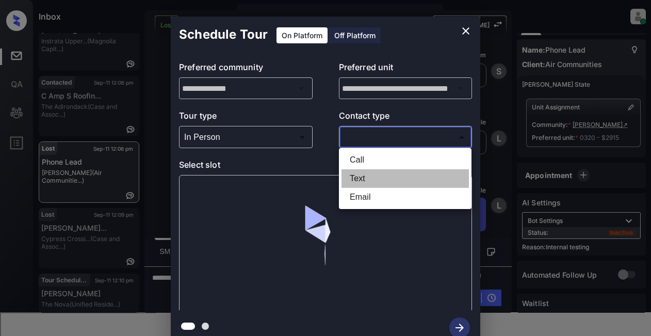
click at [360, 179] on li "Text" at bounding box center [404, 178] width 127 height 19
type input "****"
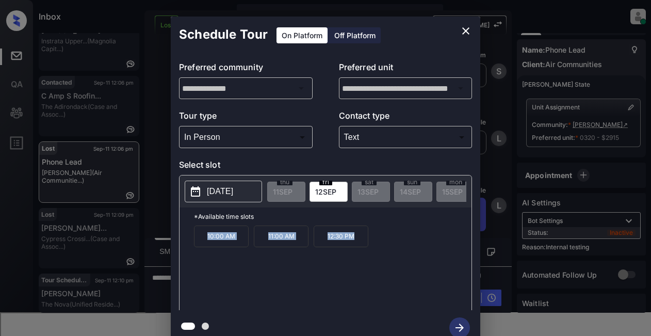
drag, startPoint x: 204, startPoint y: 241, endPoint x: 364, endPoint y: 243, distance: 159.8
click at [364, 243] on div "10:00 AM 11:00 AM 12:30 PM" at bounding box center [332, 266] width 277 height 82
copy div "10:00 AM 11:00 AM 12:30 PM"
click icon "close"
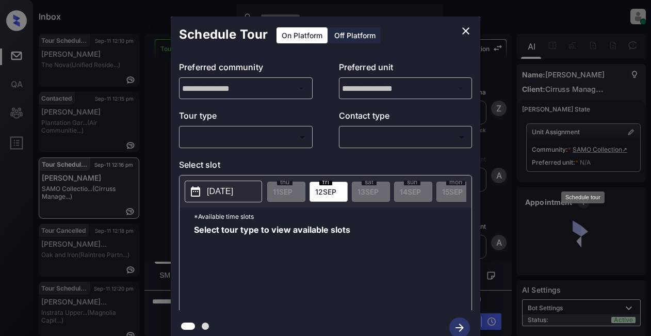
scroll to position [992, 0]
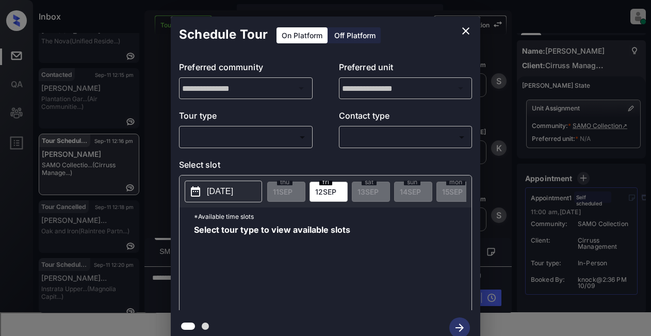
click at [253, 137] on body "Inbox Lyzzelle [PERSON_NAME] Online Set yourself offline Set yourself on break …" at bounding box center [325, 168] width 651 height 336
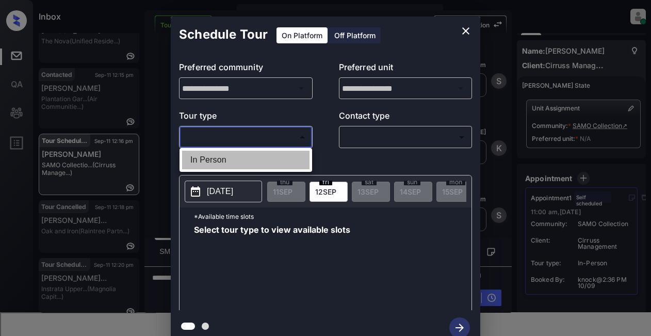
click at [222, 157] on li "In Person" at bounding box center [245, 160] width 127 height 19
type input "********"
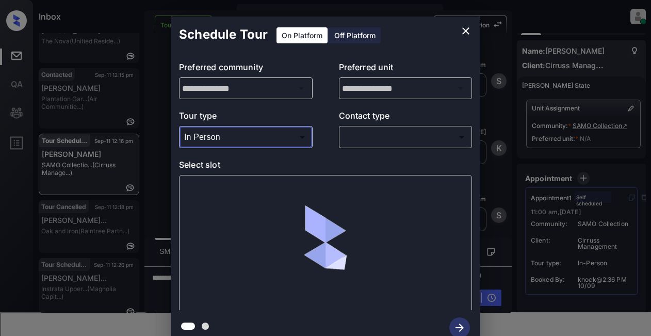
click at [371, 136] on body "Inbox Lyzzelle [PERSON_NAME] Online Set yourself offline Set yourself on break …" at bounding box center [325, 168] width 651 height 336
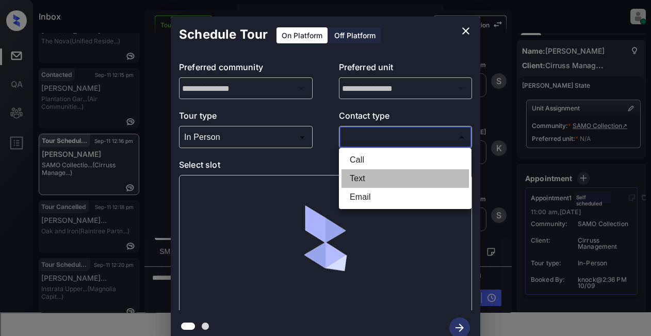
click at [351, 178] on li "Text" at bounding box center [404, 178] width 127 height 19
type input "****"
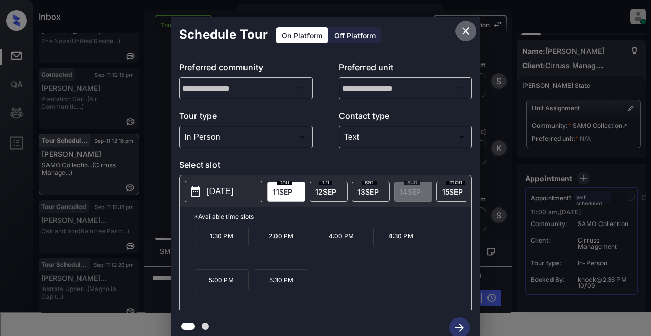
click at [463, 31] on icon "close" at bounding box center [465, 31] width 12 height 12
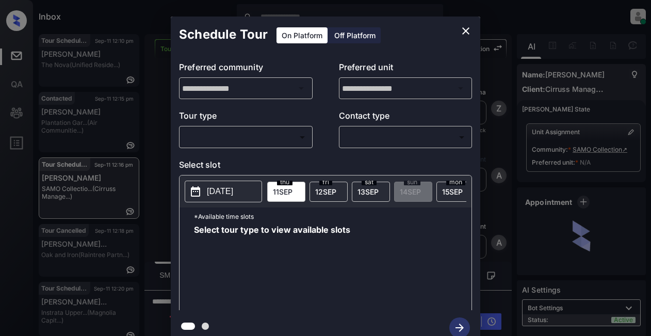
scroll to position [992, 0]
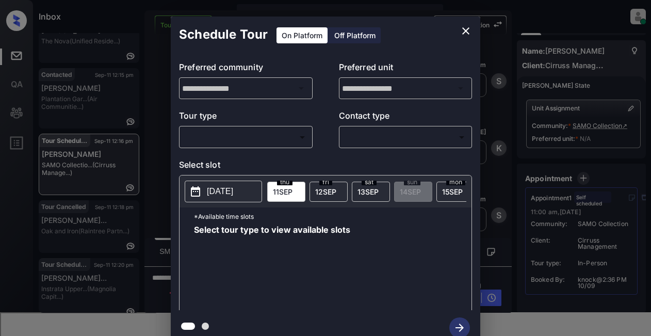
click at [212, 134] on body "Inbox Lyzzelle [PERSON_NAME] Online Set yourself offline Set yourself on break …" at bounding box center [325, 168] width 651 height 336
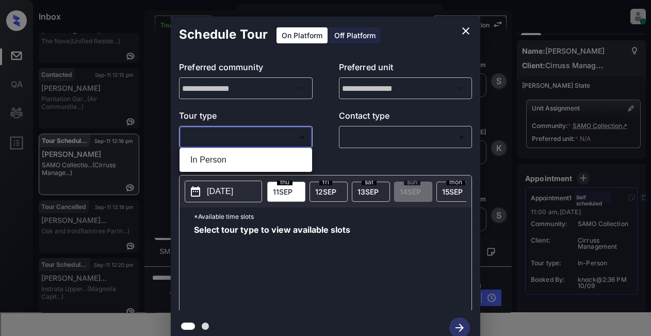
drag, startPoint x: 199, startPoint y: 161, endPoint x: 233, endPoint y: 146, distance: 37.0
click at [201, 161] on li "In Person" at bounding box center [245, 160] width 127 height 19
type input "********"
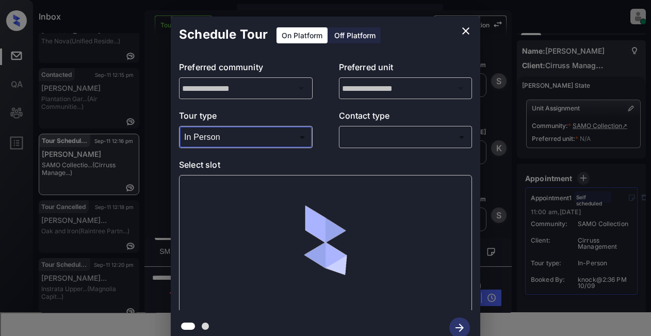
click at [357, 137] on body "Inbox Lyzzelle [PERSON_NAME] Online Set yourself offline Set yourself on break …" at bounding box center [325, 168] width 651 height 336
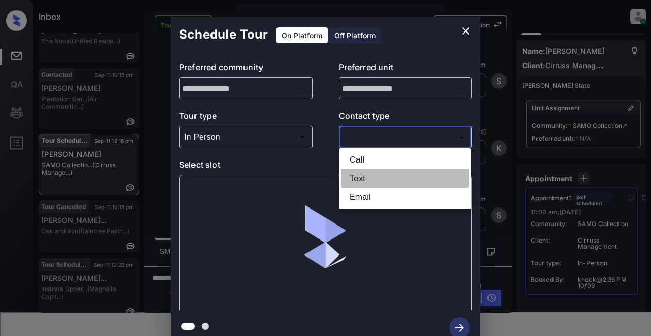
click at [358, 179] on li "Text" at bounding box center [404, 178] width 127 height 19
type input "****"
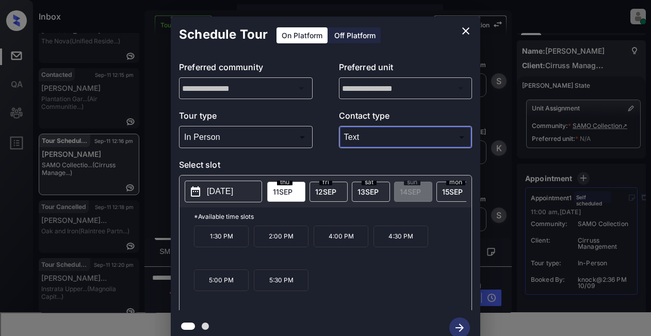
click at [469, 29] on icon "close" at bounding box center [465, 31] width 12 height 12
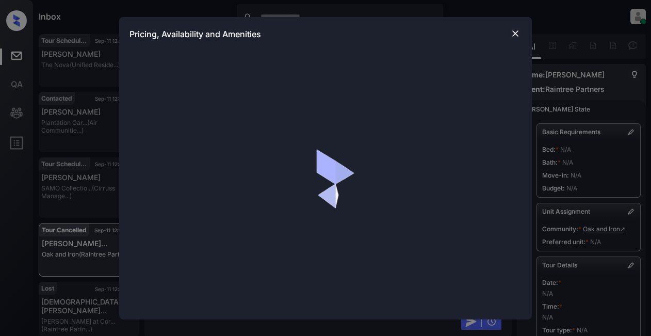
scroll to position [1748, 0]
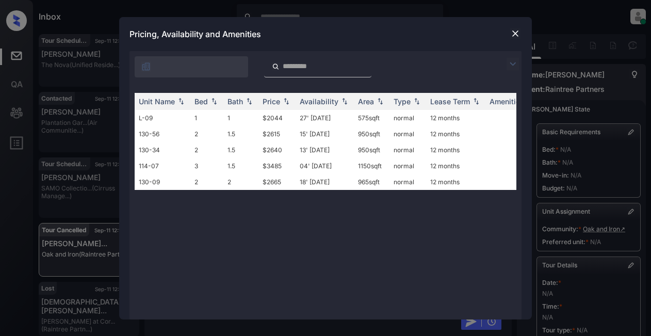
click at [510, 63] on img at bounding box center [512, 64] width 12 height 12
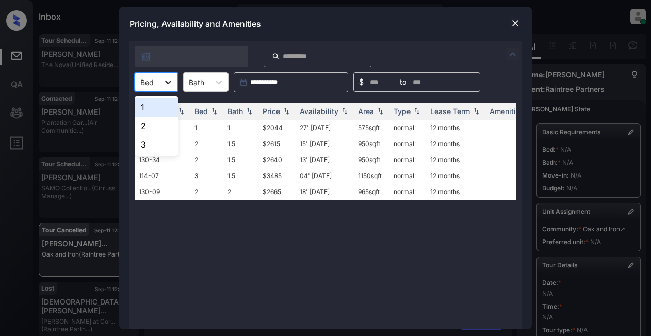
click at [164, 82] on icon at bounding box center [168, 82] width 10 height 10
click at [148, 127] on div "2" at bounding box center [156, 125] width 43 height 19
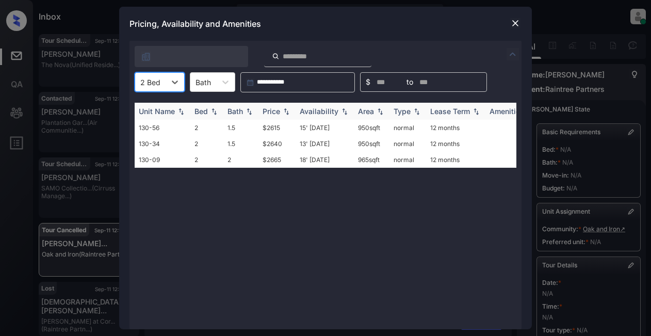
click at [269, 107] on div "Price" at bounding box center [271, 111] width 18 height 9
click at [271, 128] on td "$2615" at bounding box center [276, 128] width 37 height 16
click at [265, 125] on td "$2615" at bounding box center [276, 128] width 37 height 16
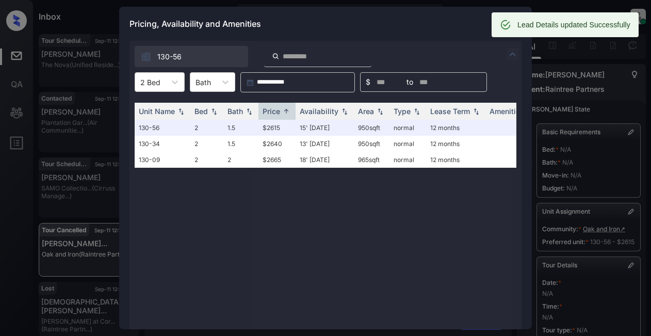
drag, startPoint x: 365, startPoint y: 25, endPoint x: 395, endPoint y: 16, distance: 31.8
click at [368, 25] on div "Pricing, Availability and Amenities" at bounding box center [325, 24] width 412 height 34
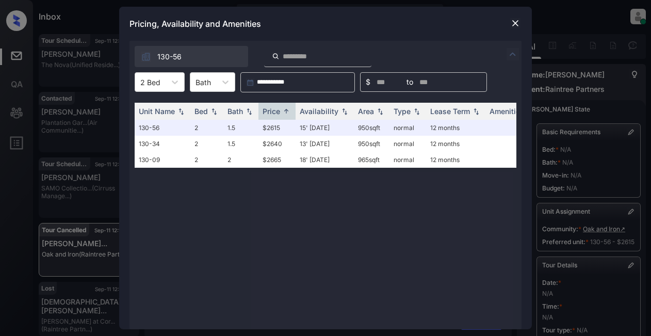
click at [514, 22] on img at bounding box center [515, 23] width 10 height 10
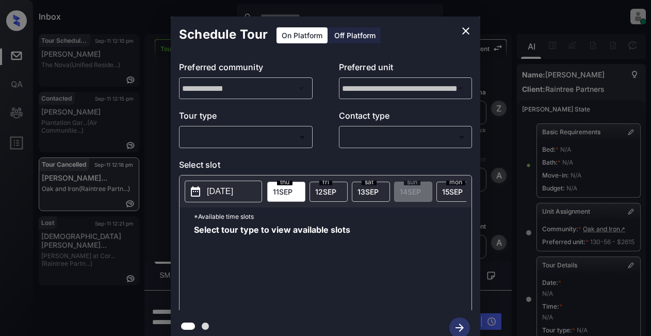
scroll to position [170, 0]
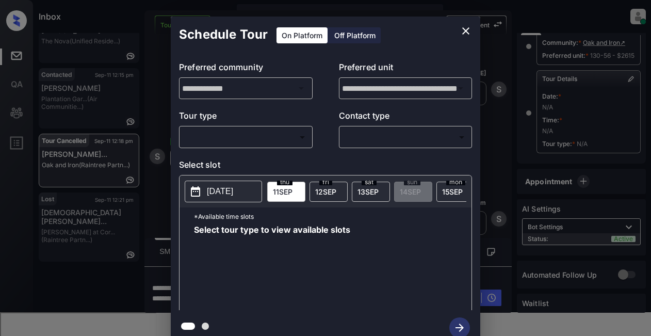
click at [229, 137] on body "Inbox Lyzzelle [PERSON_NAME] Online Set yourself offline Set yourself on break …" at bounding box center [325, 168] width 651 height 336
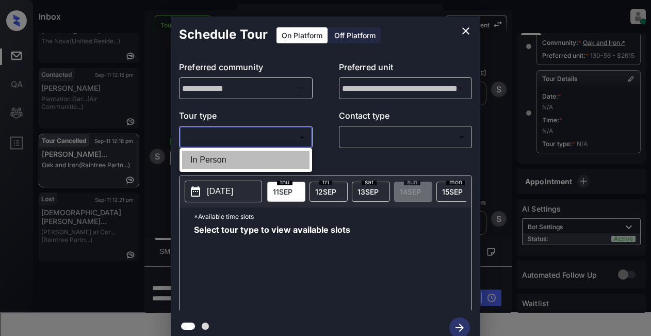
drag, startPoint x: 219, startPoint y: 161, endPoint x: 257, endPoint y: 155, distance: 38.6
click at [223, 161] on li "In Person" at bounding box center [245, 160] width 127 height 19
type input "********"
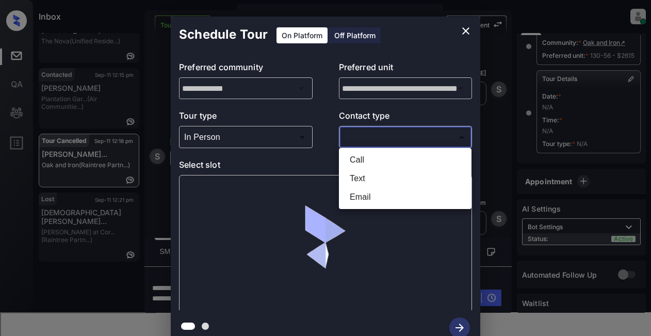
drag, startPoint x: 368, startPoint y: 138, endPoint x: 388, endPoint y: 141, distance: 20.4
click at [374, 135] on body "Inbox Lyzzelle M. Ceralde Online Set yourself offline Set yourself on break Pro…" at bounding box center [325, 168] width 651 height 336
drag, startPoint x: 360, startPoint y: 177, endPoint x: 360, endPoint y: 170, distance: 6.7
click at [360, 176] on li "Text" at bounding box center [404, 178] width 127 height 19
type input "****"
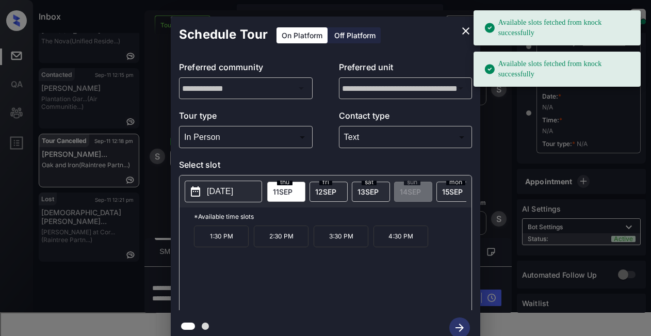
click at [352, 245] on p "3:30 PM" at bounding box center [340, 236] width 55 height 22
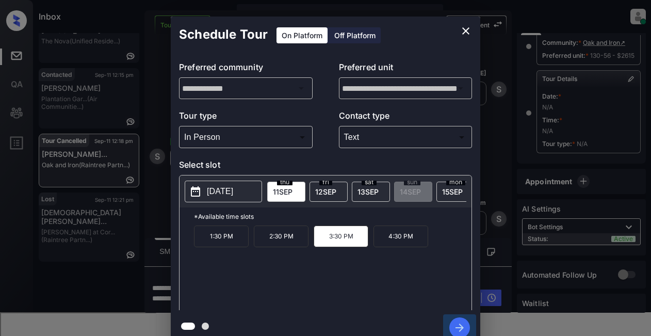
drag, startPoint x: 460, startPoint y: 322, endPoint x: 476, endPoint y: 297, distance: 30.2
click at [460, 321] on icon "button" at bounding box center [459, 327] width 21 height 21
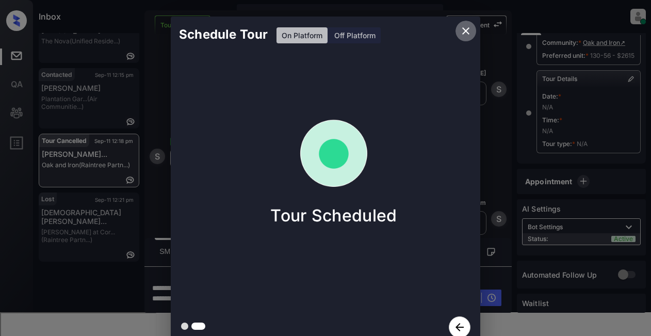
click at [464, 32] on icon "close" at bounding box center [465, 30] width 7 height 7
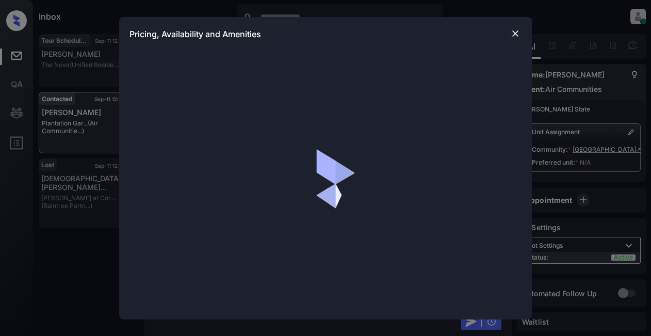
scroll to position [3, 0]
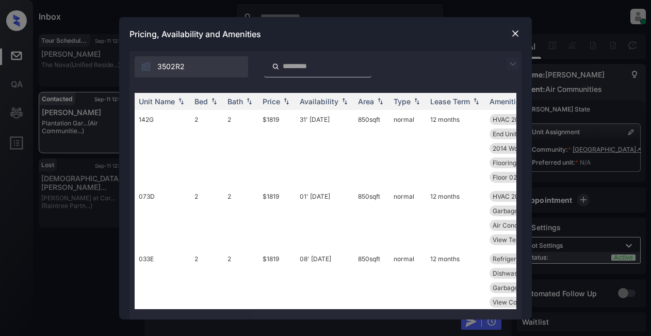
click at [516, 66] on img at bounding box center [512, 64] width 12 height 12
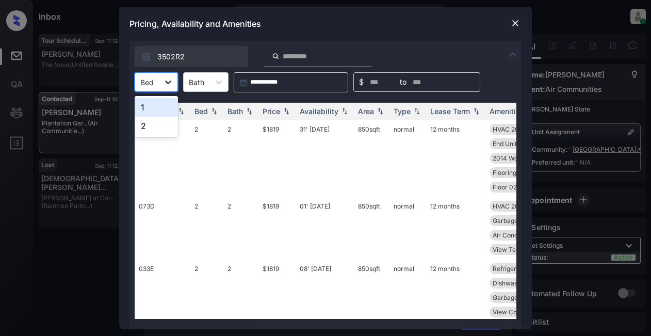
click at [171, 83] on icon at bounding box center [168, 82] width 10 height 10
click at [154, 110] on div "1" at bounding box center [156, 107] width 43 height 19
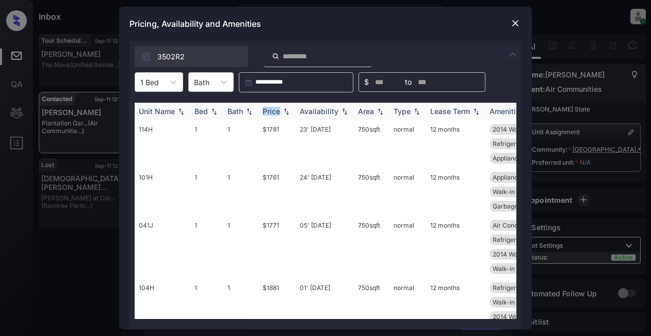
click at [281, 111] on div "Price" at bounding box center [276, 111] width 29 height 9
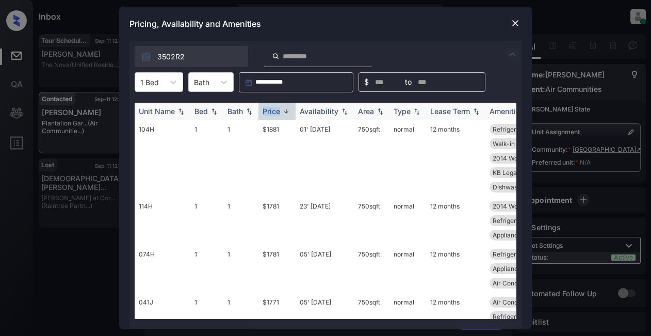
click at [280, 110] on div "Price" at bounding box center [276, 111] width 29 height 9
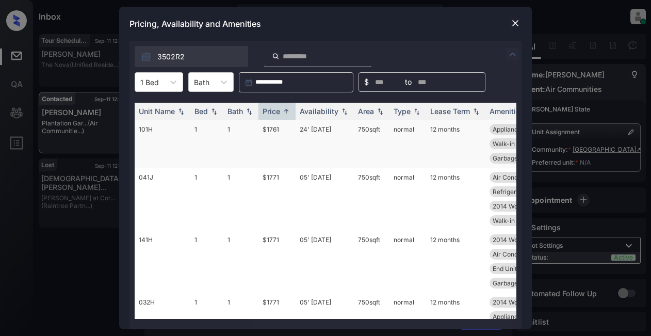
click at [276, 132] on td "$1761" at bounding box center [276, 144] width 37 height 48
click at [278, 131] on td "$1761" at bounding box center [276, 144] width 37 height 48
click at [265, 127] on td "$1761" at bounding box center [276, 144] width 37 height 48
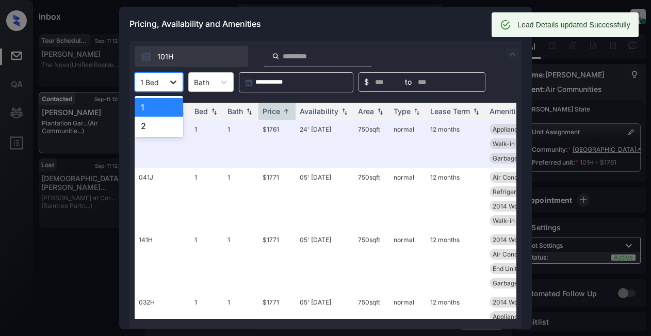
click at [173, 81] on icon at bounding box center [173, 82] width 10 height 10
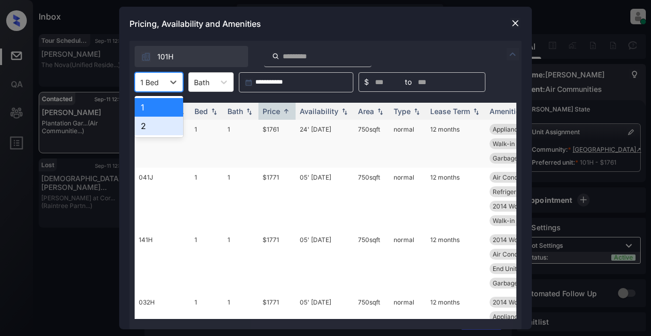
click at [149, 131] on div "2" at bounding box center [159, 125] width 48 height 19
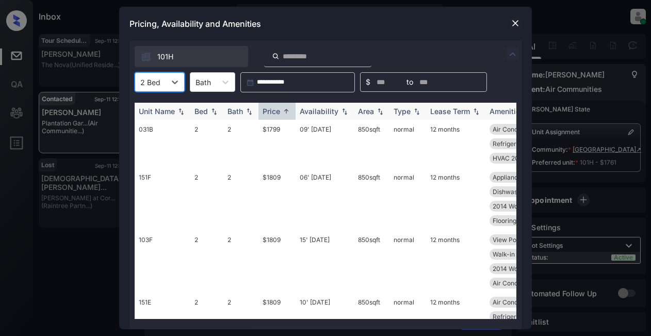
click at [269, 111] on div "Price" at bounding box center [271, 111] width 18 height 9
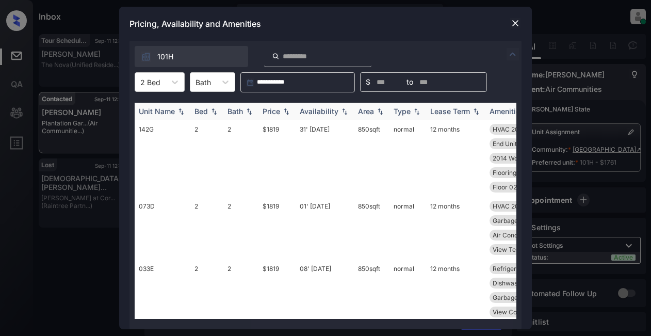
click at [269, 111] on div "Price" at bounding box center [271, 111] width 18 height 9
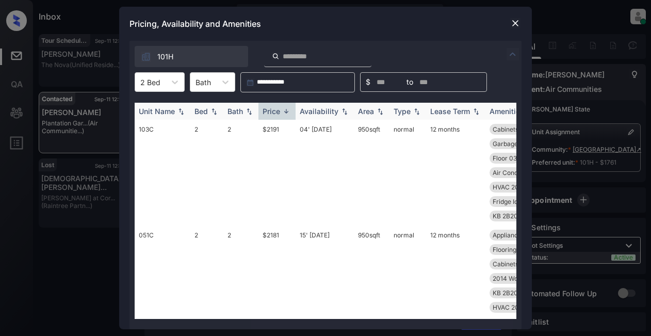
click at [269, 111] on div "Price" at bounding box center [271, 111] width 18 height 9
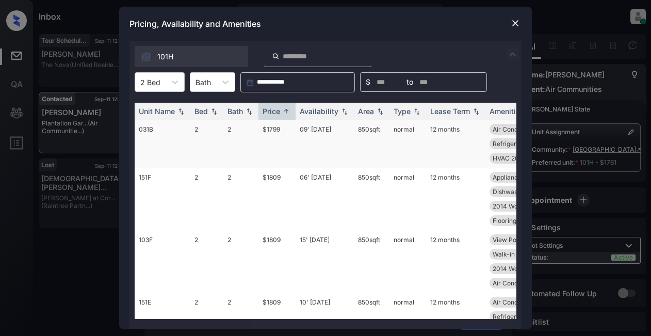
drag, startPoint x: 270, startPoint y: 130, endPoint x: 265, endPoint y: 125, distance: 6.6
click at [268, 128] on td "$1799" at bounding box center [276, 144] width 37 height 48
click at [265, 126] on td "$1799" at bounding box center [276, 144] width 37 height 48
click at [269, 130] on td "$1799" at bounding box center [276, 144] width 37 height 48
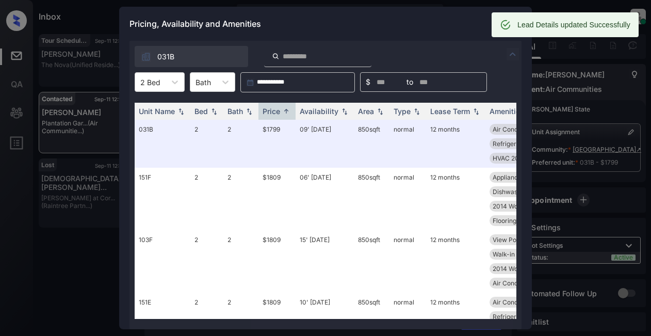
click at [304, 23] on div "Pricing, Availability and Amenities" at bounding box center [325, 24] width 412 height 34
click at [404, 30] on div "Pricing, Availability and Amenities" at bounding box center [325, 24] width 412 height 34
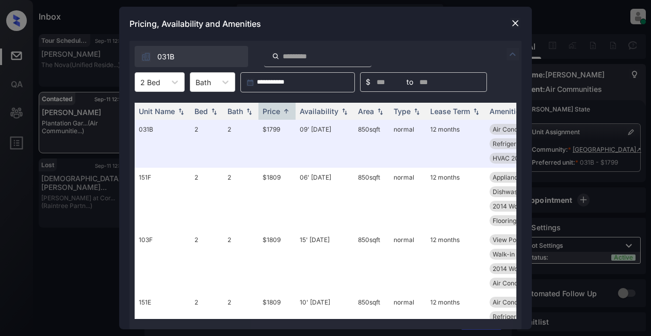
drag, startPoint x: 449, startPoint y: 24, endPoint x: 458, endPoint y: 22, distance: 8.9
click at [451, 24] on div "Pricing, Availability and Amenities" at bounding box center [325, 24] width 412 height 34
click at [515, 22] on img at bounding box center [515, 23] width 10 height 10
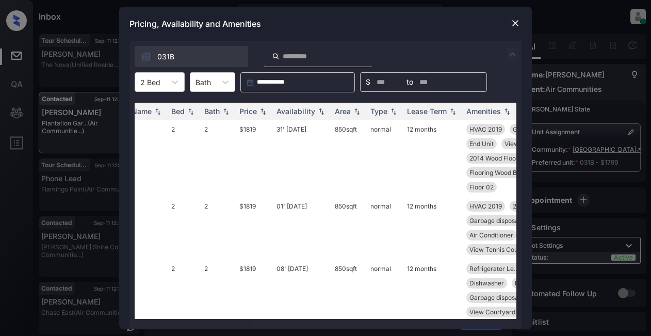
scroll to position [0, 12]
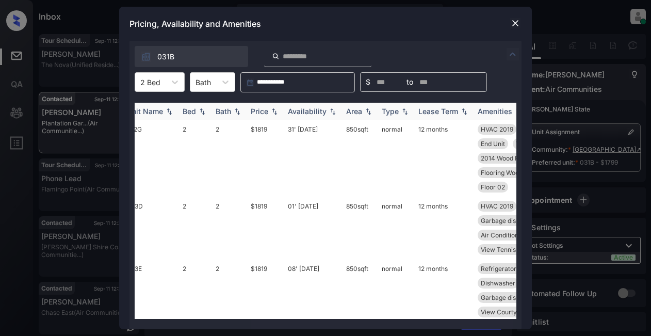
click at [254, 113] on div "Price" at bounding box center [260, 111] width 18 height 9
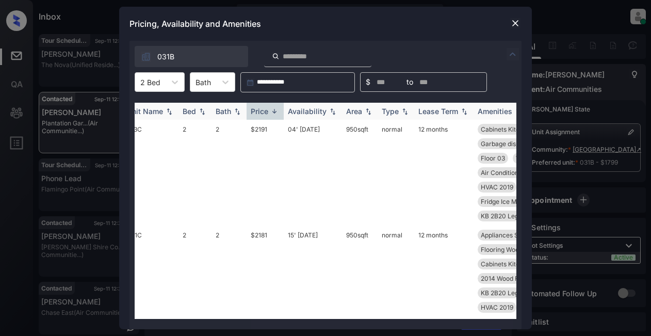
click at [273, 114] on img at bounding box center [274, 111] width 10 height 8
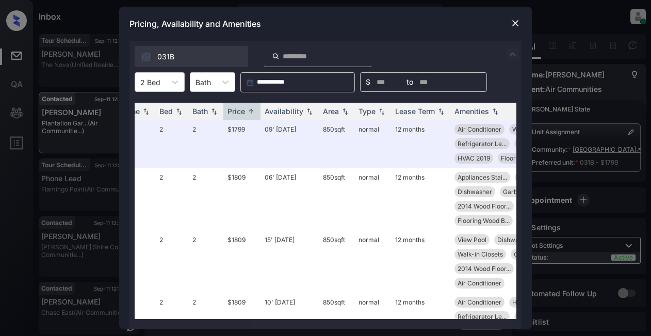
scroll to position [0, 0]
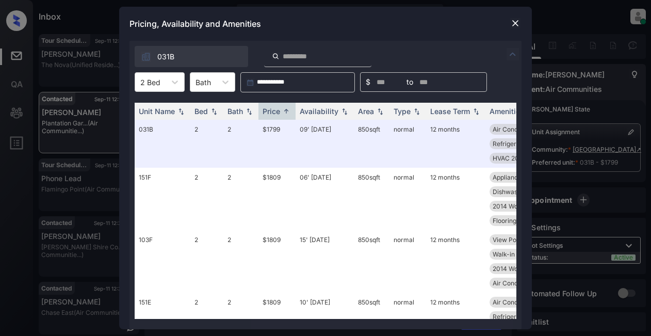
click at [516, 22] on img at bounding box center [515, 23] width 10 height 10
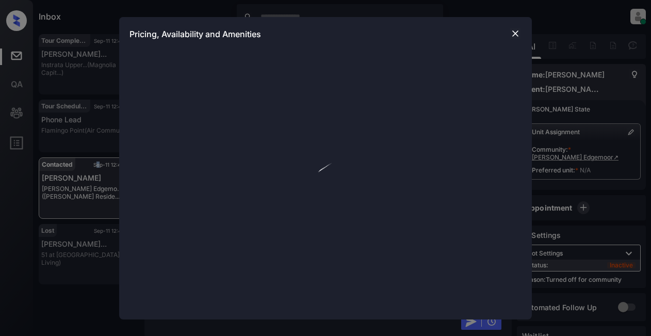
scroll to position [425, 0]
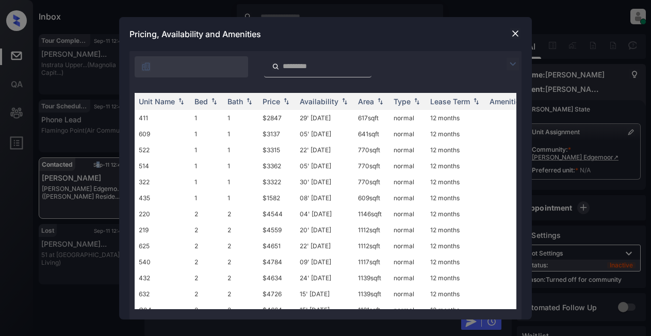
click at [511, 62] on img at bounding box center [512, 64] width 12 height 12
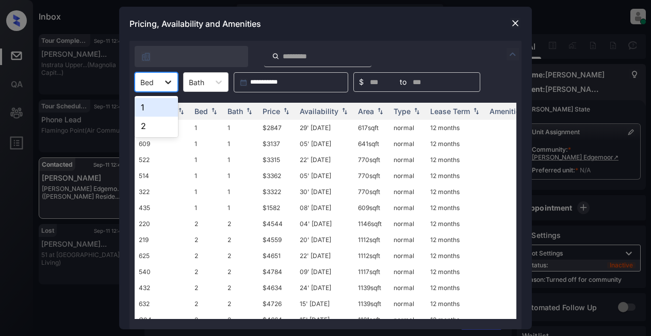
click at [166, 80] on icon at bounding box center [168, 82] width 10 height 10
click at [163, 110] on div "1" at bounding box center [156, 107] width 43 height 19
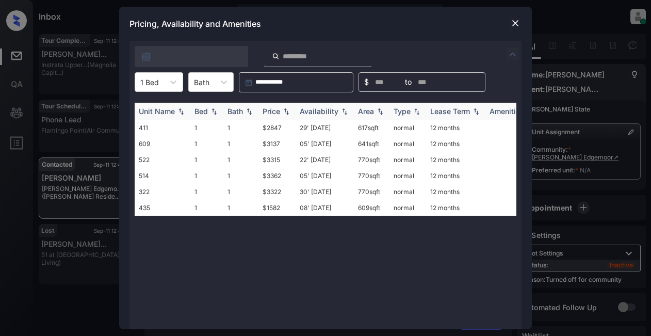
click at [273, 111] on div "Price" at bounding box center [271, 111] width 18 height 9
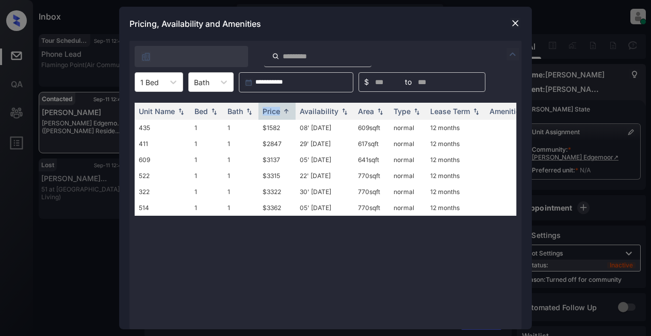
click at [512, 22] on img at bounding box center [515, 23] width 10 height 10
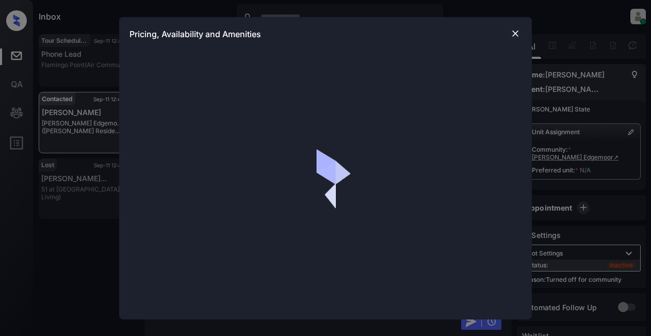
scroll to position [425, 0]
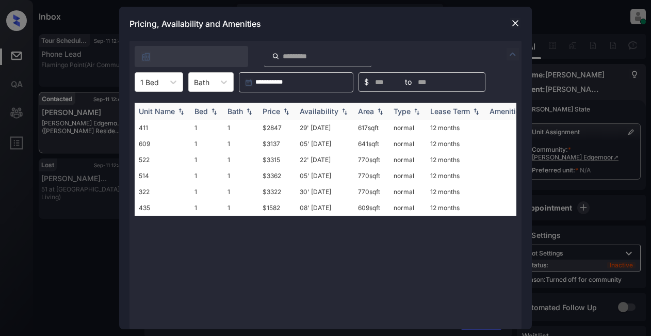
click at [282, 113] on img at bounding box center [286, 111] width 10 height 7
click at [282, 113] on img at bounding box center [286, 111] width 10 height 8
click at [275, 129] on td "$1582" at bounding box center [276, 128] width 37 height 16
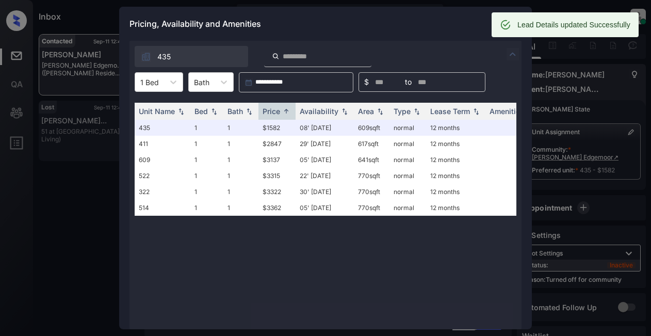
click at [397, 23] on div "Pricing, Availability and Amenities" at bounding box center [325, 24] width 412 height 34
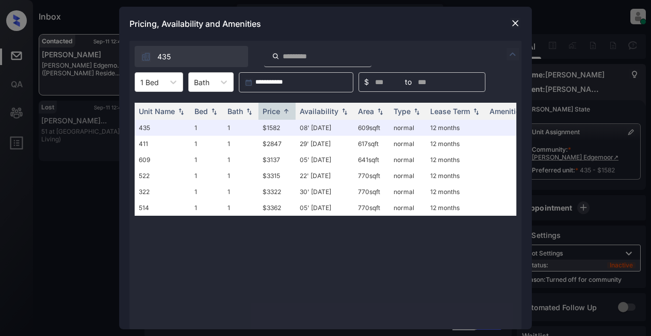
click at [513, 20] on img at bounding box center [515, 23] width 10 height 10
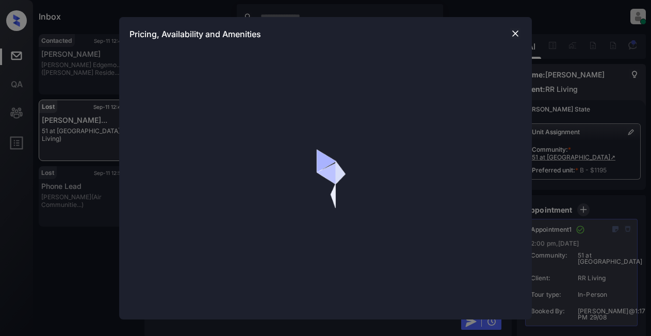
scroll to position [15960, 0]
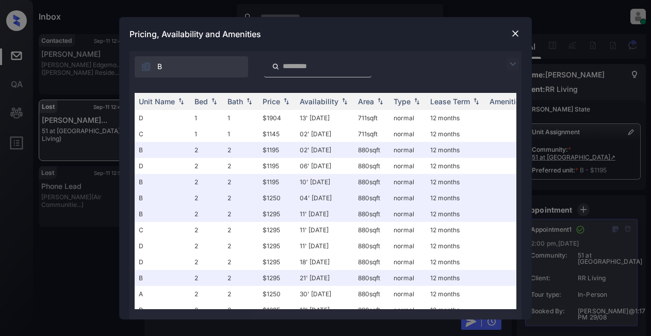
click at [510, 64] on img at bounding box center [512, 64] width 12 height 12
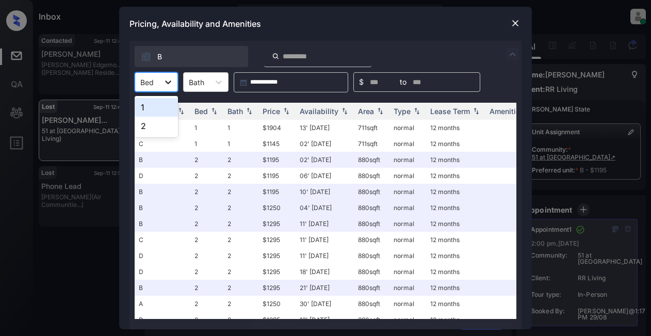
click at [174, 86] on div at bounding box center [168, 82] width 19 height 19
click at [512, 20] on img at bounding box center [515, 23] width 10 height 10
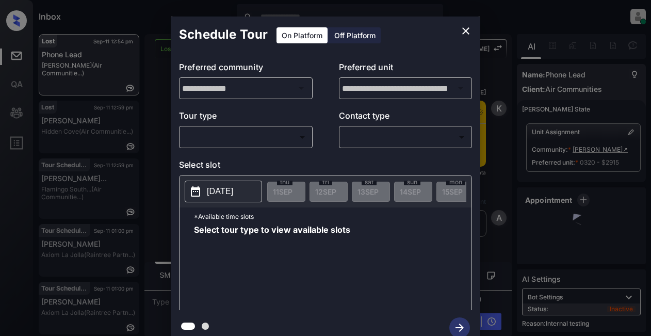
scroll to position [9, 0]
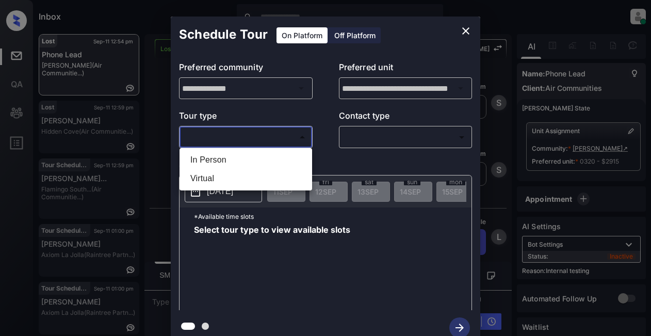
drag, startPoint x: 260, startPoint y: 131, endPoint x: 253, endPoint y: 142, distance: 13.0
click at [259, 132] on body "Inbox Lyzzelle [PERSON_NAME] Online Set yourself offline Set yourself on break …" at bounding box center [325, 168] width 651 height 336
drag, startPoint x: 226, startPoint y: 161, endPoint x: 273, endPoint y: 144, distance: 49.4
click at [227, 161] on li "In Person" at bounding box center [245, 160] width 127 height 19
type input "********"
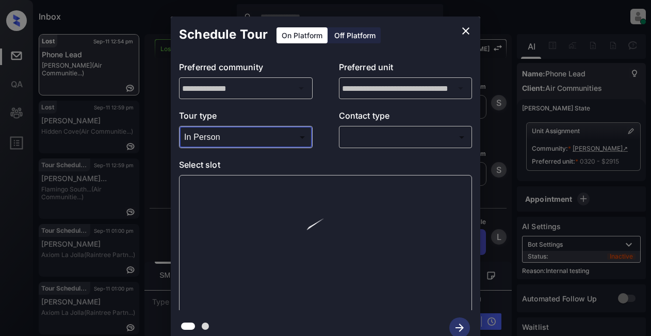
click at [358, 135] on body "Inbox Lyzzelle [PERSON_NAME] Online Set yourself offline Set yourself on break …" at bounding box center [325, 168] width 651 height 336
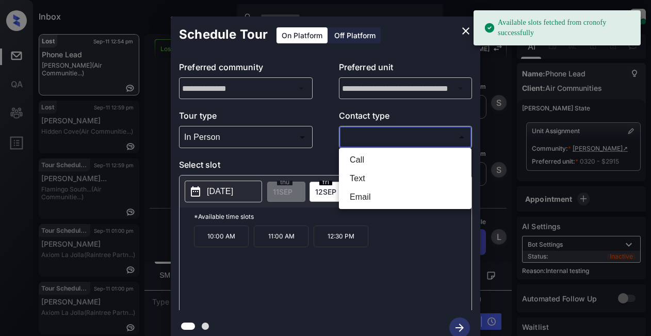
click at [468, 28] on div at bounding box center [325, 168] width 651 height 336
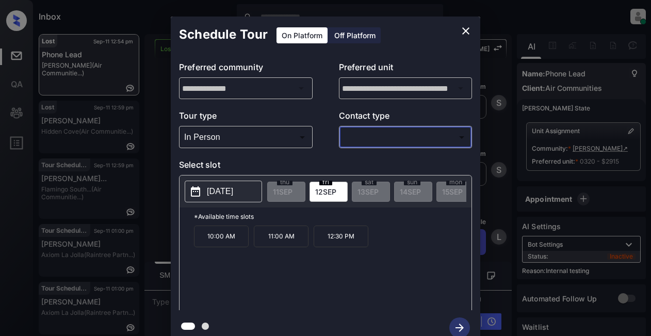
click at [465, 27] on icon "close" at bounding box center [465, 31] width 12 height 12
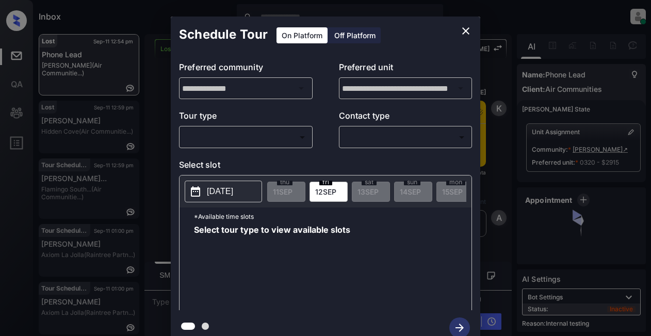
scroll to position [9, 0]
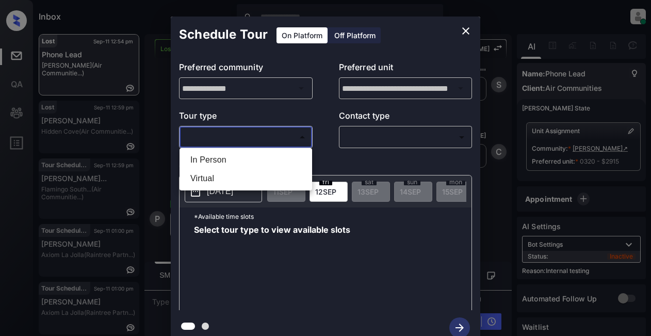
drag, startPoint x: 280, startPoint y: 136, endPoint x: 270, endPoint y: 140, distance: 10.9
click at [279, 136] on body "Inbox Lyzzelle M. Ceralde Online Set yourself offline Set yourself on break Pro…" at bounding box center [325, 168] width 651 height 336
drag, startPoint x: 239, startPoint y: 160, endPoint x: 277, endPoint y: 158, distance: 38.2
click at [240, 160] on li "In Person" at bounding box center [245, 160] width 127 height 19
type input "********"
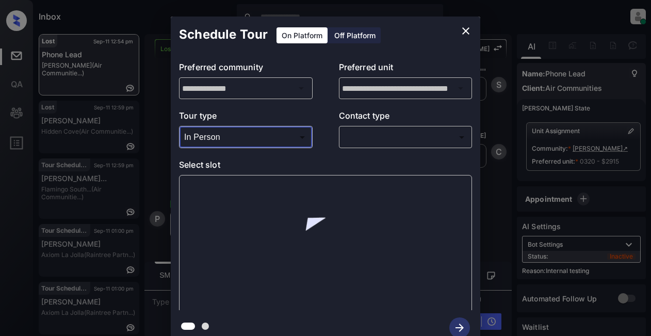
click at [382, 131] on body "Inbox Lyzzelle M. Ceralde Online Set yourself offline Set yourself on break Pro…" at bounding box center [325, 168] width 651 height 336
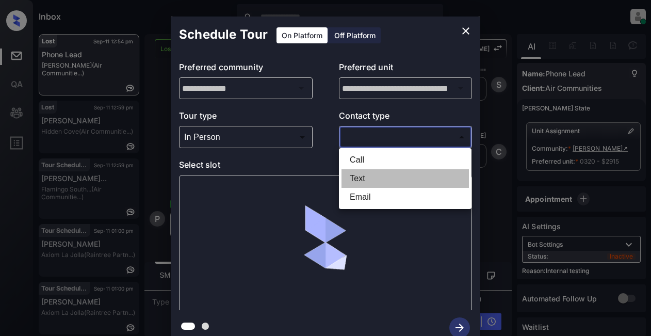
click at [366, 177] on li "Text" at bounding box center [404, 178] width 127 height 19
type input "****"
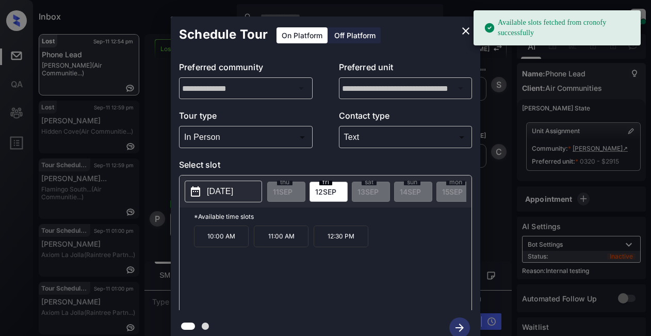
click at [215, 188] on p "[DATE]" at bounding box center [220, 191] width 26 height 12
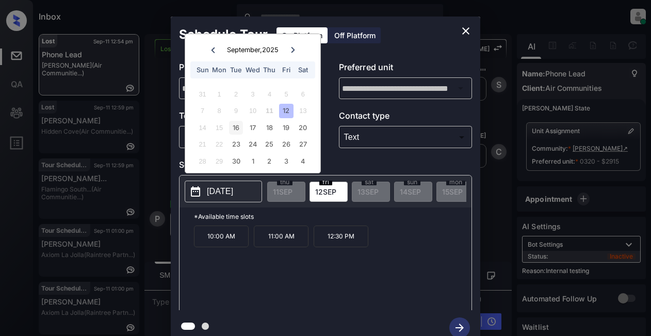
click at [236, 126] on div "16" at bounding box center [236, 128] width 14 height 14
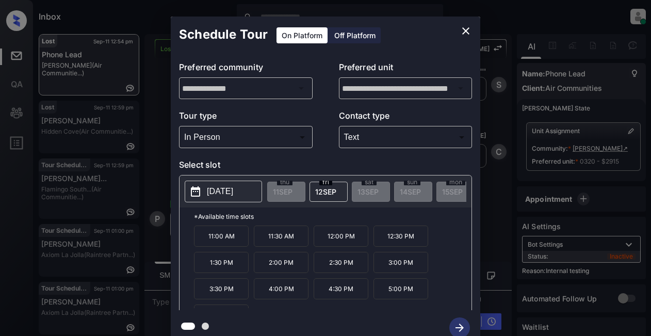
click at [278, 244] on p "11:30 AM" at bounding box center [281, 235] width 55 height 21
drag, startPoint x: 460, startPoint y: 323, endPoint x: 469, endPoint y: 304, distance: 21.3
click at [460, 321] on icon "button" at bounding box center [459, 327] width 21 height 21
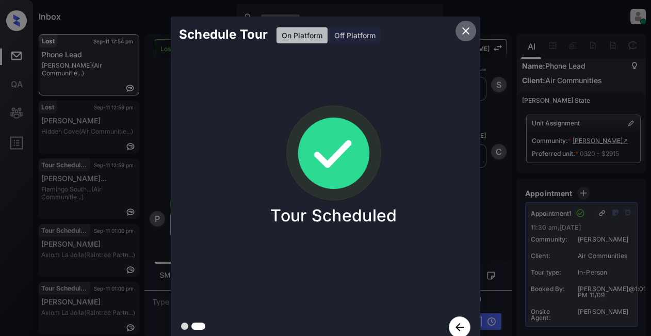
click at [464, 35] on icon "close" at bounding box center [465, 31] width 12 height 12
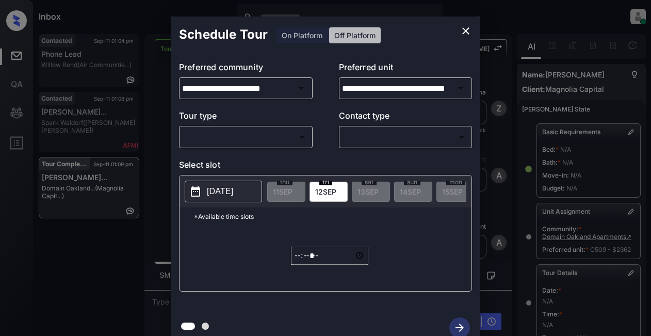
scroll to position [282, 0]
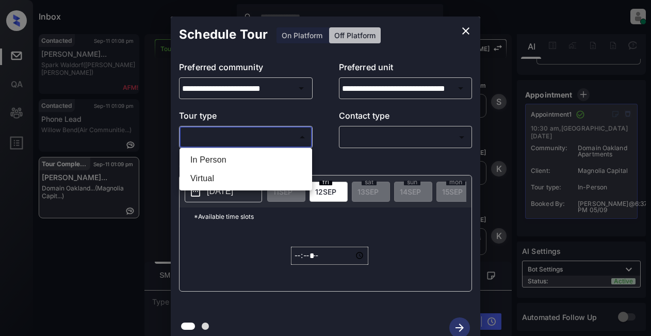
click at [294, 127] on body "Inbox Lyzzelle [PERSON_NAME] Online Set yourself offline Set yourself on break …" at bounding box center [325, 168] width 651 height 336
click at [466, 30] on div at bounding box center [325, 168] width 651 height 336
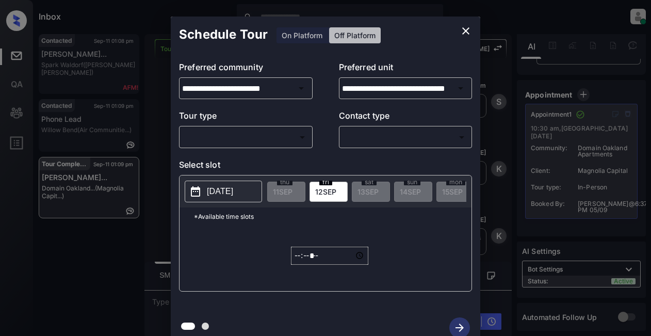
click at [580, 91] on div "**********" at bounding box center [325, 180] width 651 height 361
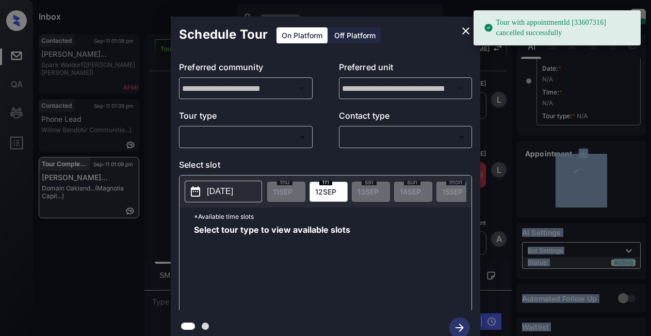
scroll to position [178, 0]
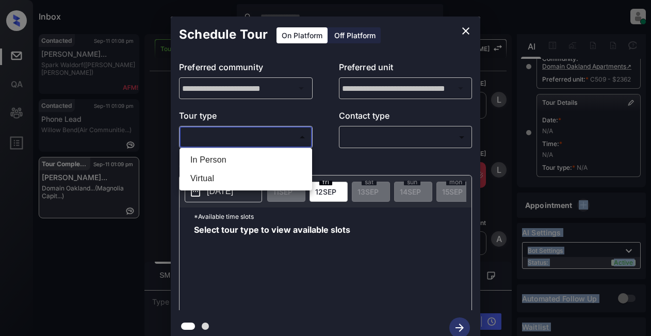
click at [218, 132] on body "Inbox Lyzzelle [PERSON_NAME] Online Set yourself offline Set yourself on break …" at bounding box center [325, 168] width 651 height 336
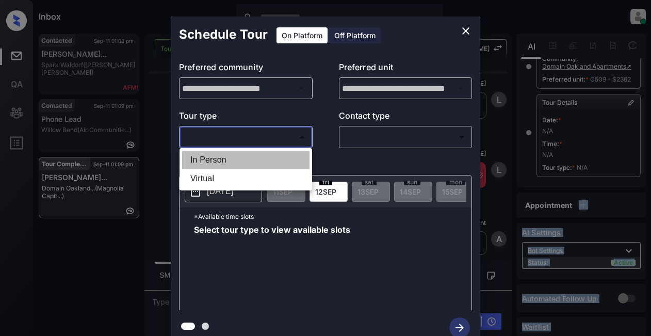
drag, startPoint x: 212, startPoint y: 161, endPoint x: 274, endPoint y: 158, distance: 62.0
click at [213, 161] on li "In Person" at bounding box center [245, 160] width 127 height 19
type input "********"
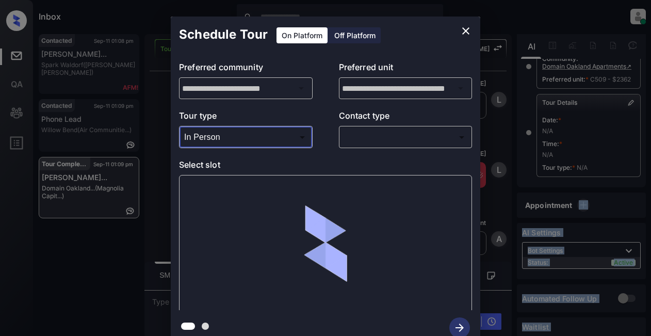
click at [373, 131] on body "Inbox Lyzzelle [PERSON_NAME] Online Set yourself offline Set yourself on break …" at bounding box center [325, 168] width 651 height 336
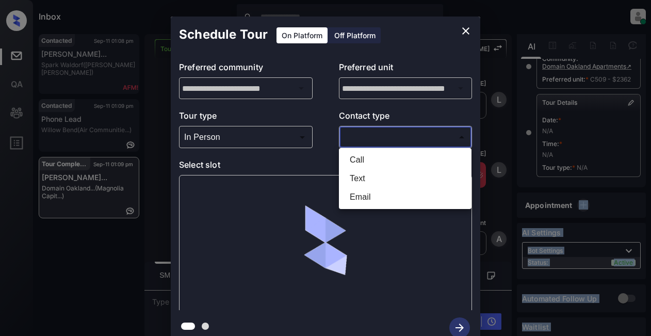
drag, startPoint x: 357, startPoint y: 164, endPoint x: 378, endPoint y: 176, distance: 24.0
click at [377, 178] on ul "Call Text Email" at bounding box center [405, 178] width 132 height 61
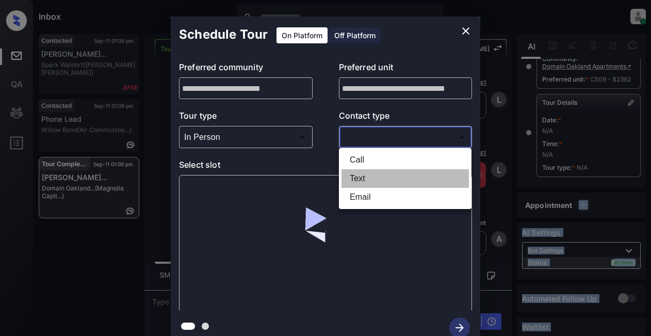
drag, startPoint x: 378, startPoint y: 176, endPoint x: 383, endPoint y: 177, distance: 5.7
click at [379, 176] on li "Text" at bounding box center [404, 178] width 127 height 19
type input "****"
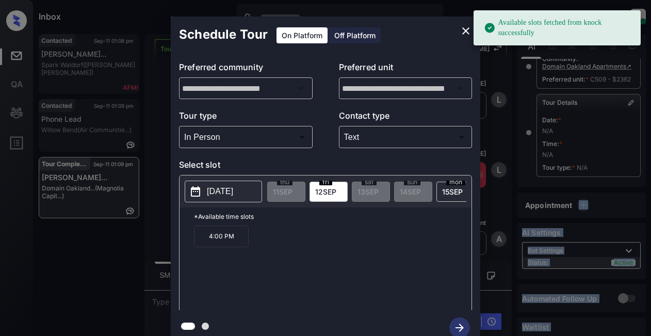
click at [228, 186] on p "[DATE]" at bounding box center [220, 191] width 26 height 12
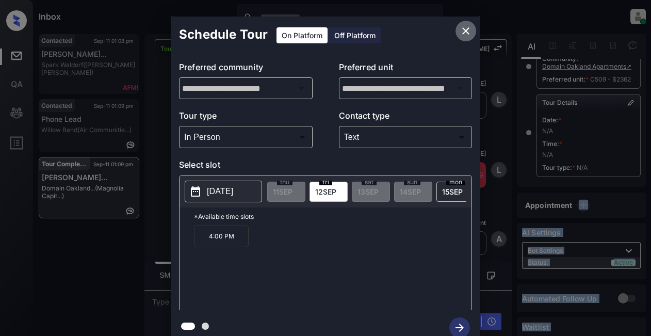
click at [464, 28] on icon "close" at bounding box center [465, 31] width 12 height 12
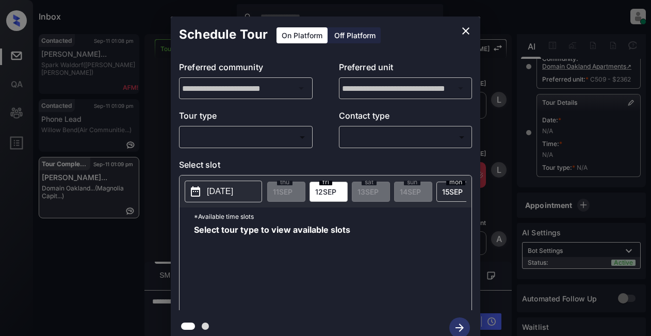
scroll to position [178, 0]
click at [240, 140] on body "Inbox Lyzzelle [PERSON_NAME] Online Set yourself offline Set yourself on break …" at bounding box center [325, 168] width 651 height 336
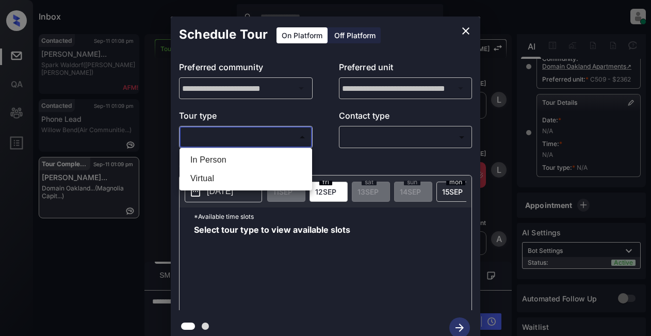
click at [221, 159] on li "In Person" at bounding box center [245, 160] width 127 height 19
type input "********"
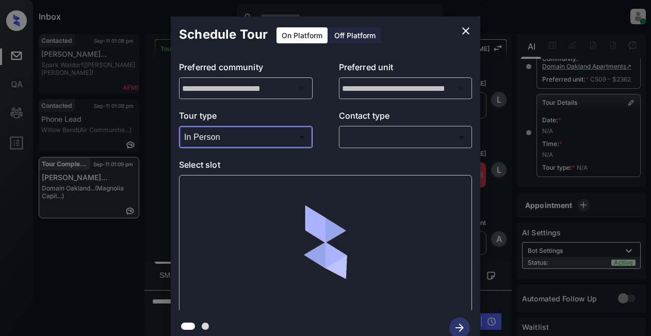
click at [379, 137] on body "Inbox Lyzzelle [PERSON_NAME] Online Set yourself offline Set yourself on break …" at bounding box center [325, 168] width 651 height 336
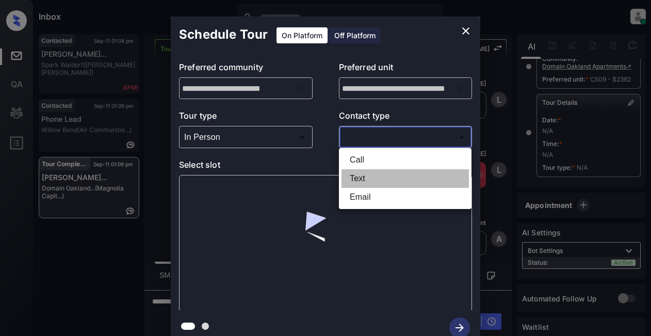
click at [368, 178] on li "Text" at bounding box center [404, 178] width 127 height 19
type input "****"
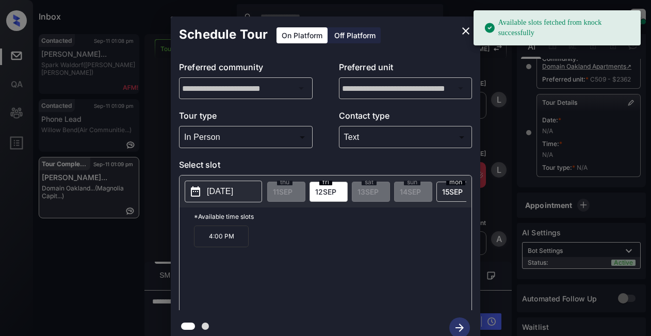
click at [233, 193] on p "[DATE]" at bounding box center [220, 191] width 26 height 12
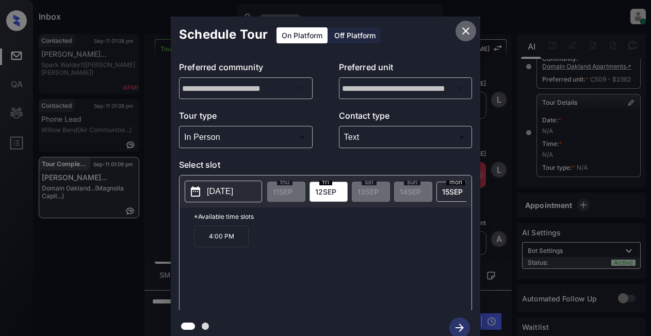
click at [463, 29] on icon "close" at bounding box center [465, 30] width 7 height 7
